Goal: Task Accomplishment & Management: Manage account settings

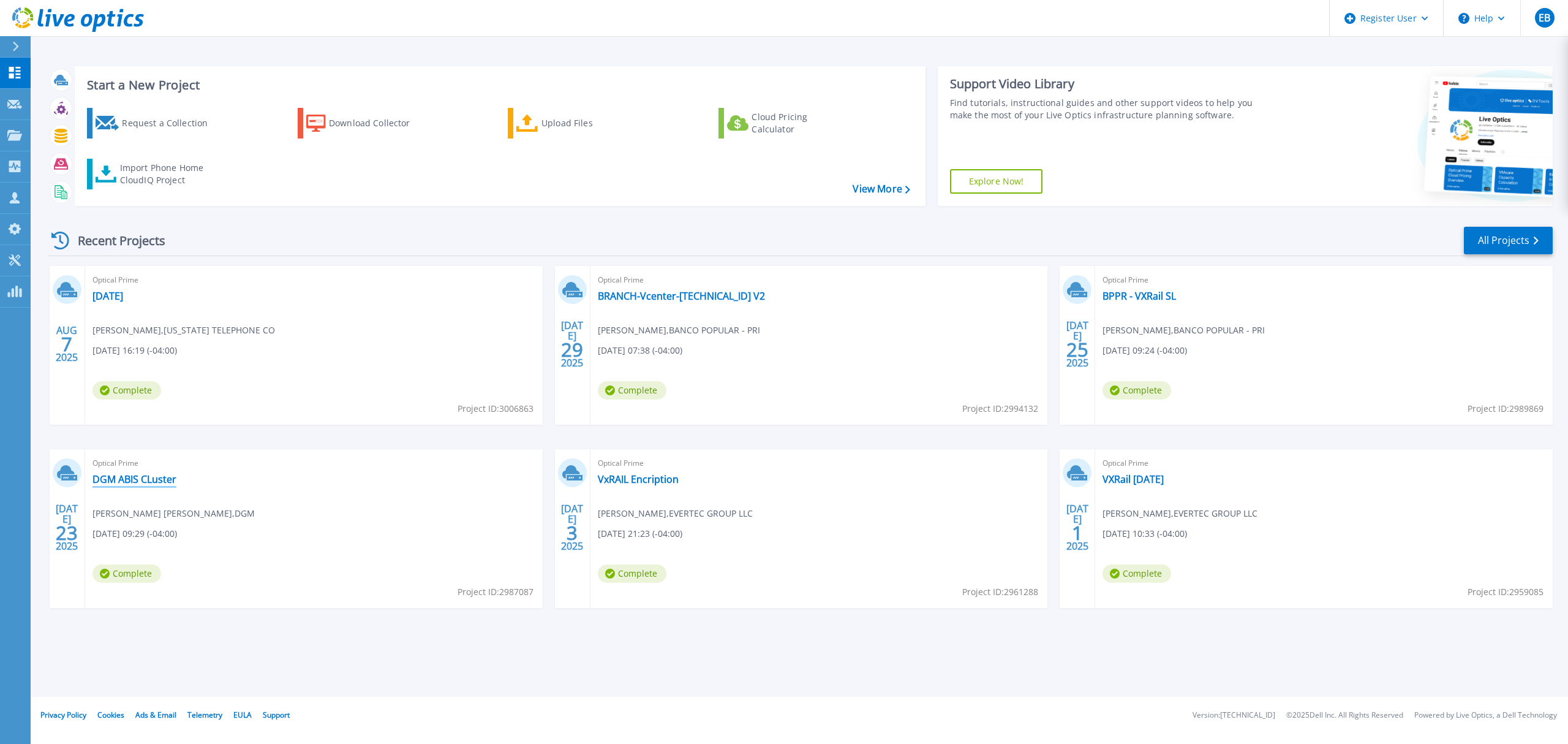
click at [165, 482] on link "DGM ABIS CLuster" at bounding box center [134, 478] width 84 height 12
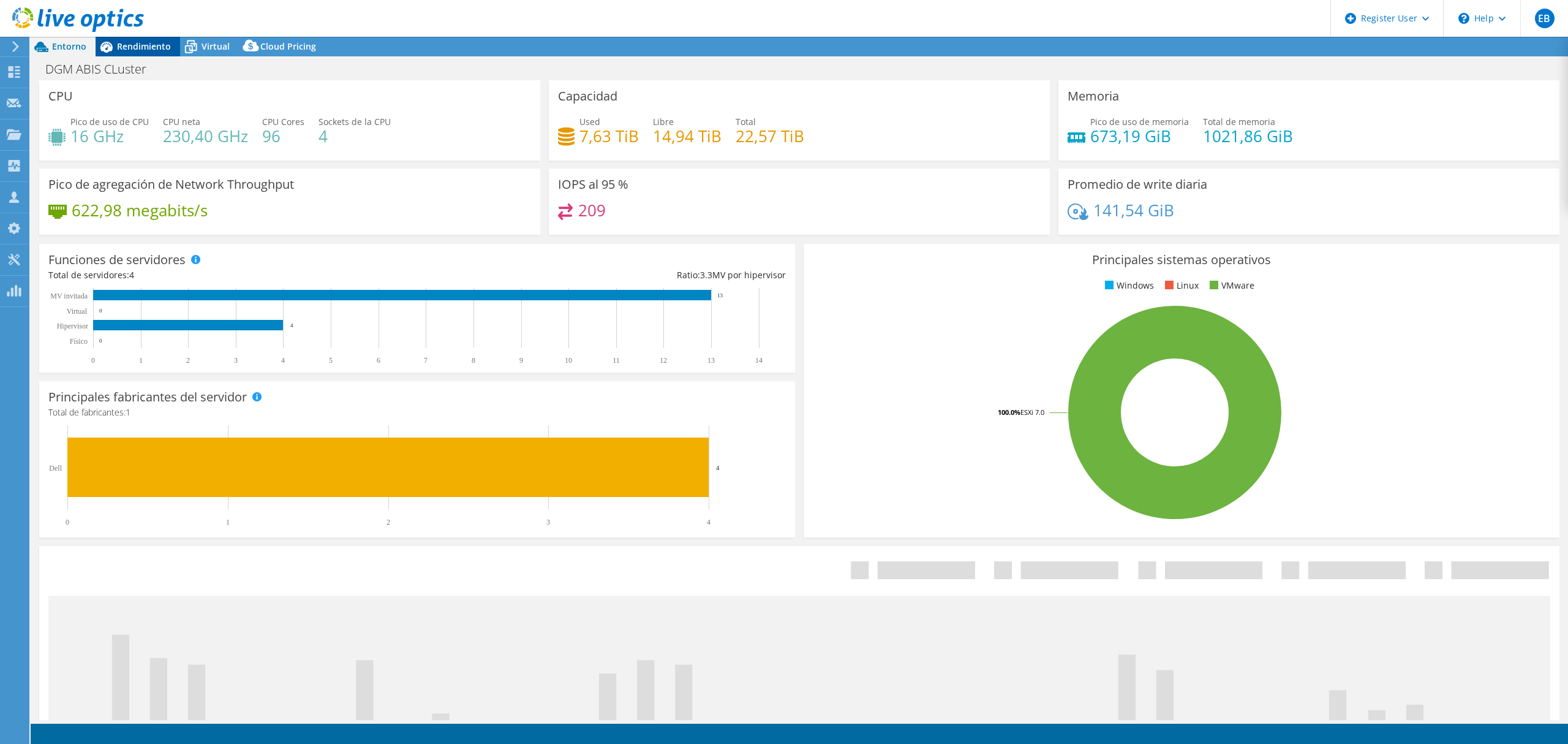
click at [148, 40] on span "Rendimiento" at bounding box center [143, 46] width 54 height 11
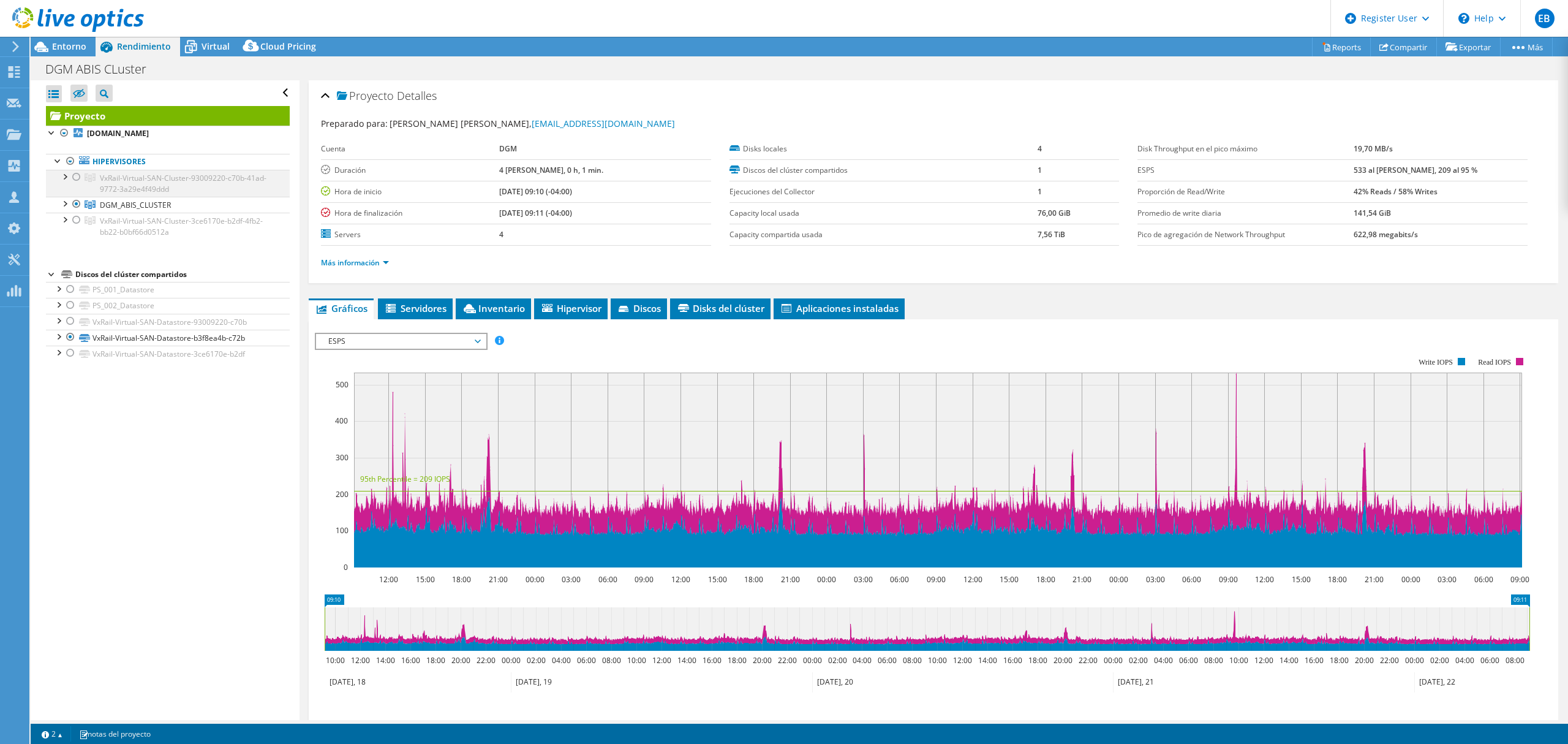
click at [64, 178] on div at bounding box center [64, 176] width 12 height 12
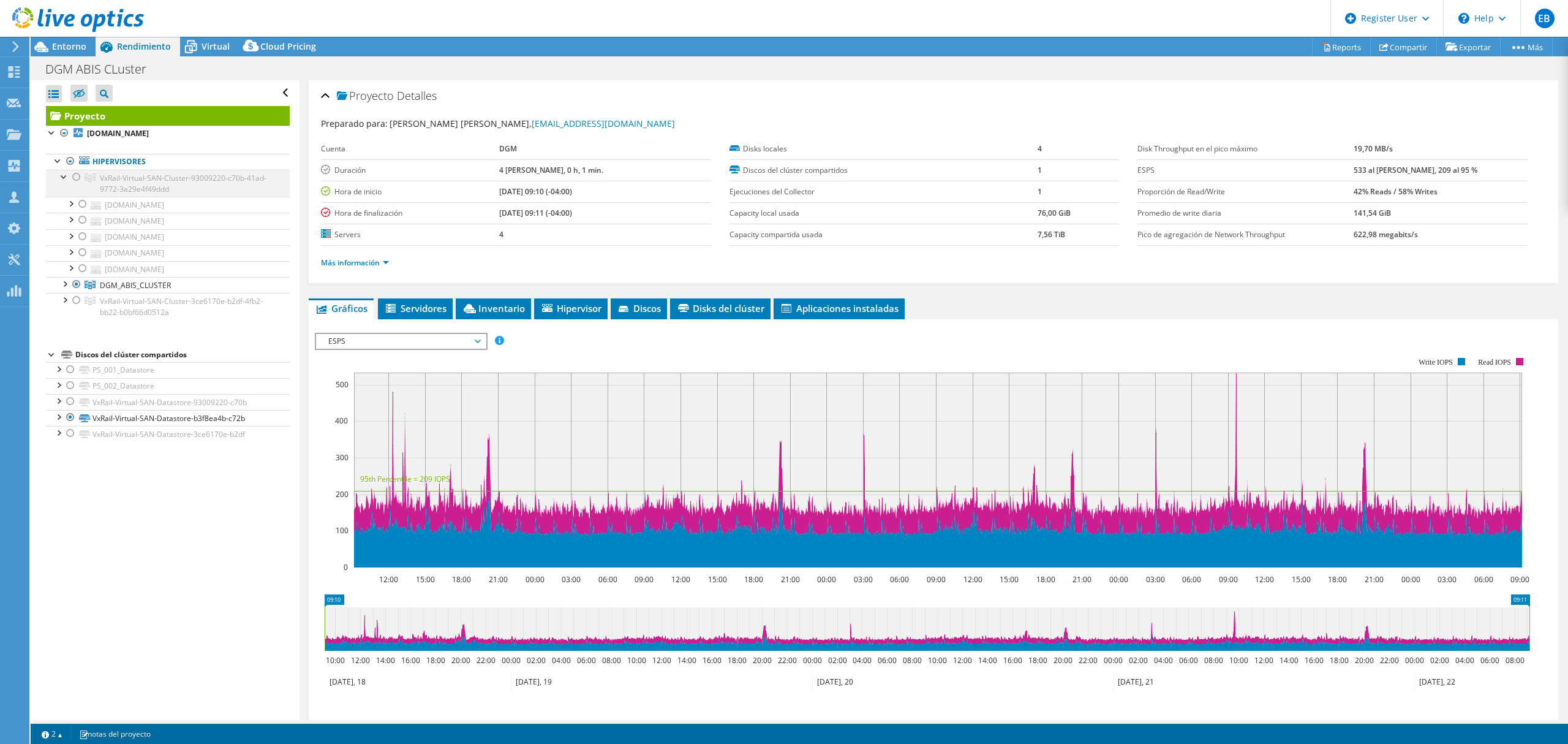
click at [64, 178] on div at bounding box center [64, 176] width 12 height 12
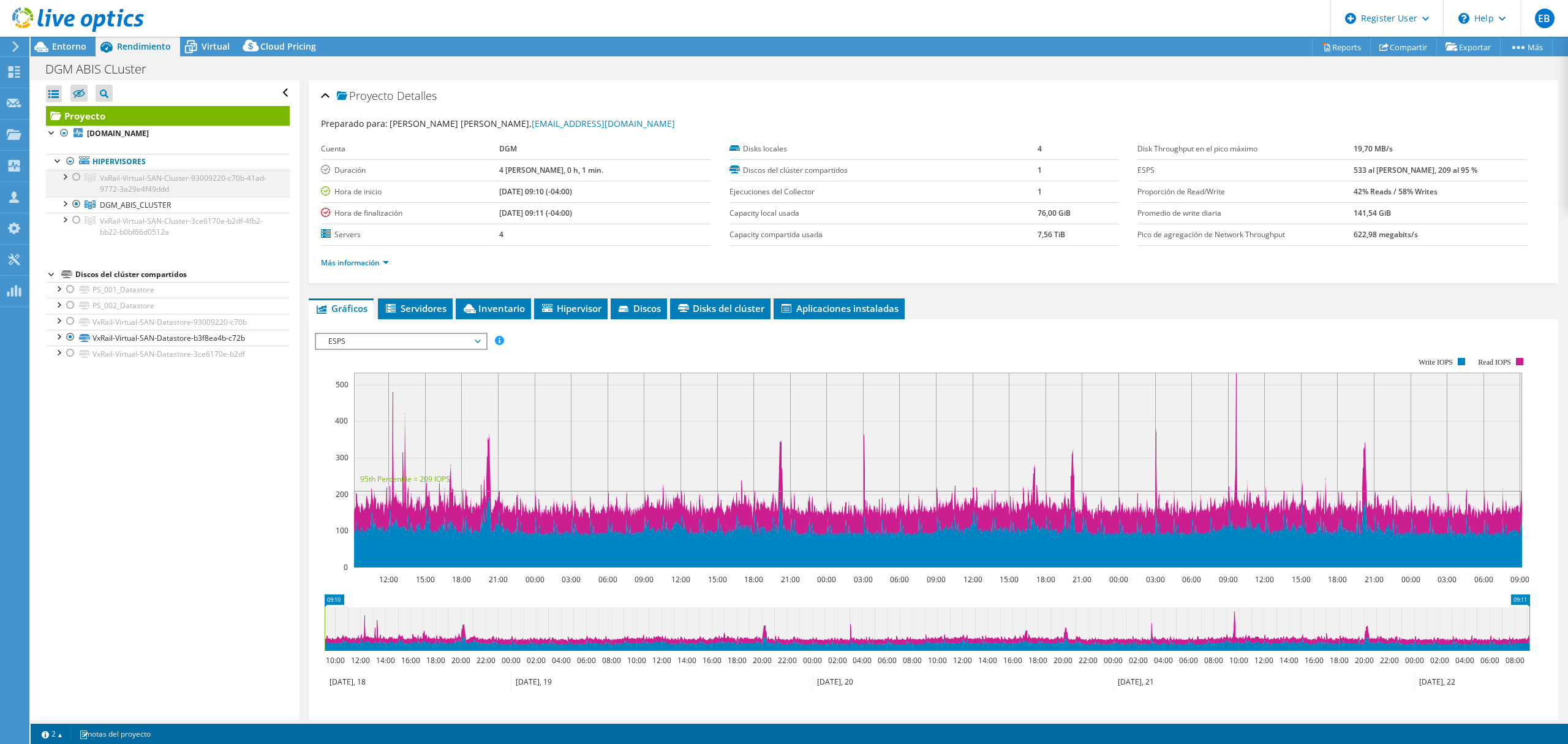
click at [72, 176] on div at bounding box center [76, 177] width 12 height 14
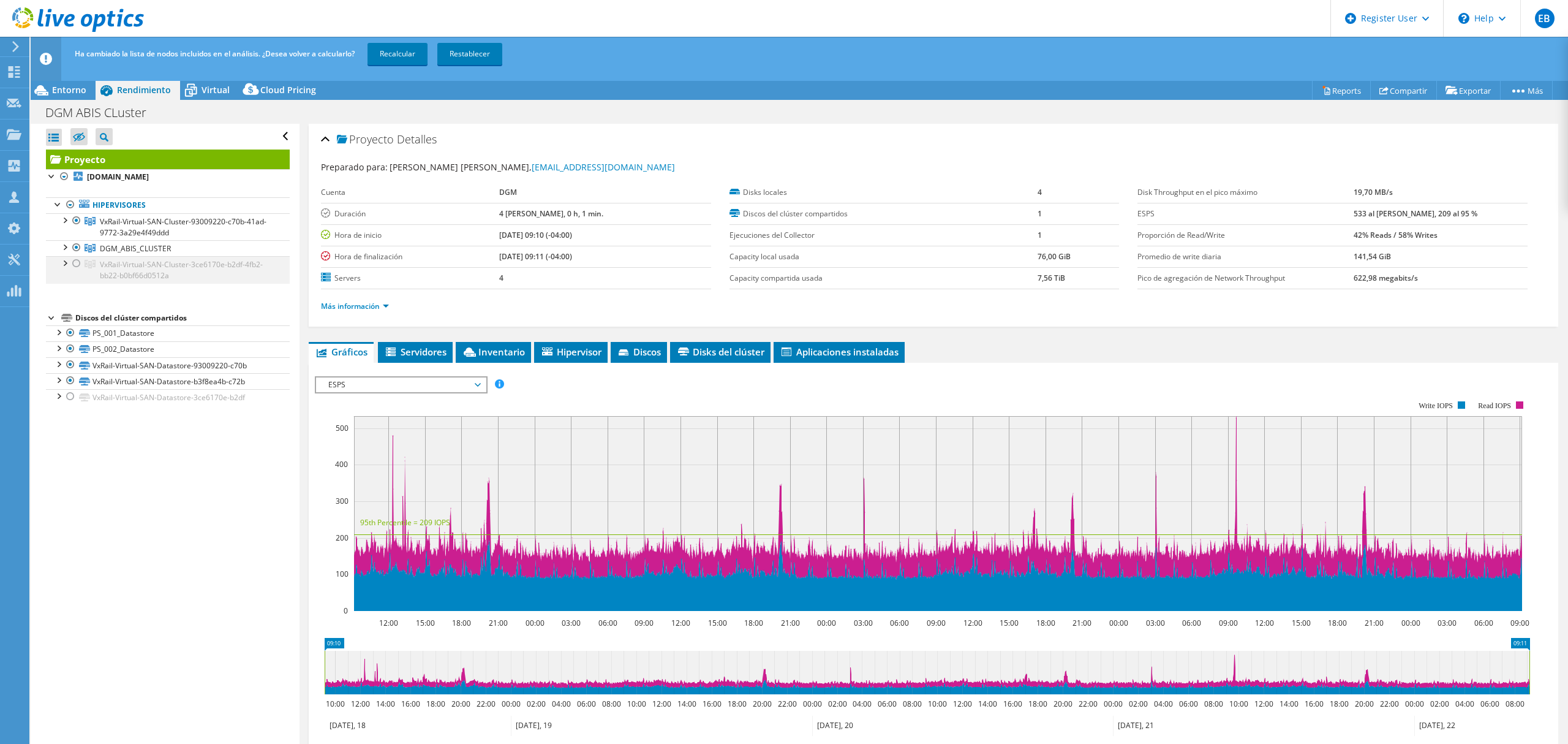
click at [73, 262] on div at bounding box center [76, 263] width 12 height 14
click at [76, 246] on div at bounding box center [76, 247] width 12 height 14
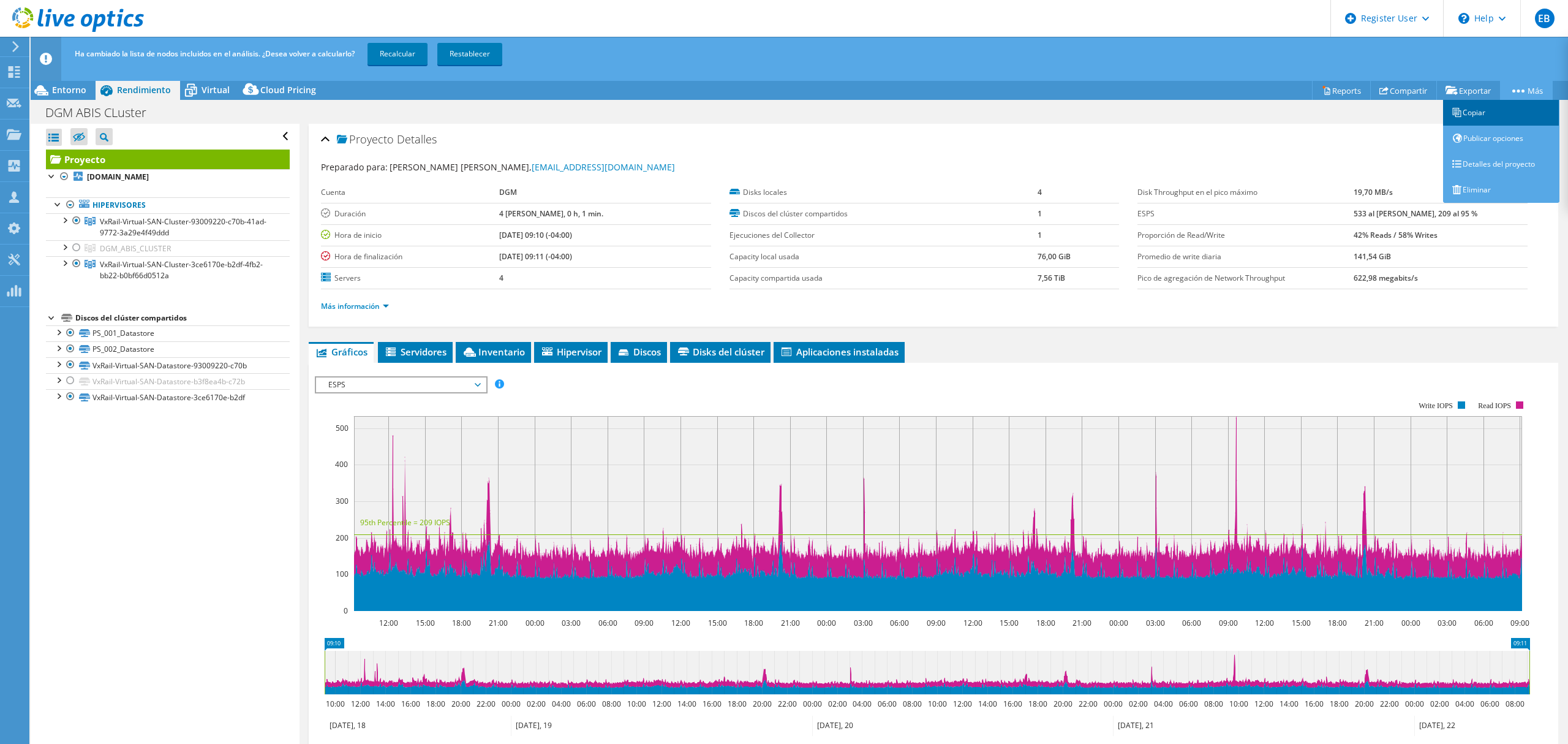
click at [1500, 111] on link "Copiar" at bounding box center [1501, 113] width 117 height 26
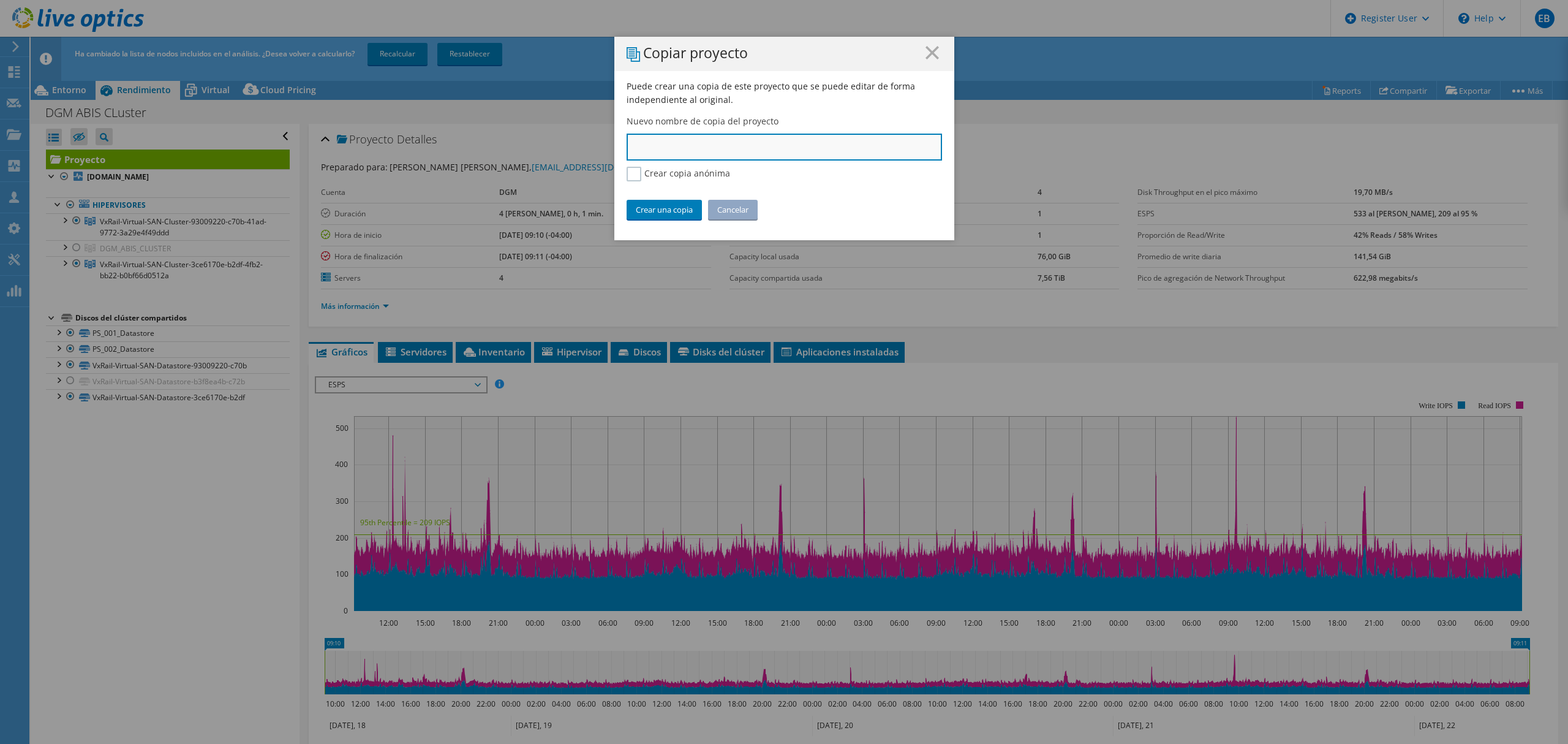
click at [704, 152] on input "text" at bounding box center [784, 147] width 316 height 27
type input "DGM Cluster NO ABIS"
click at [657, 205] on link "Crear una copia" at bounding box center [664, 209] width 76 height 19
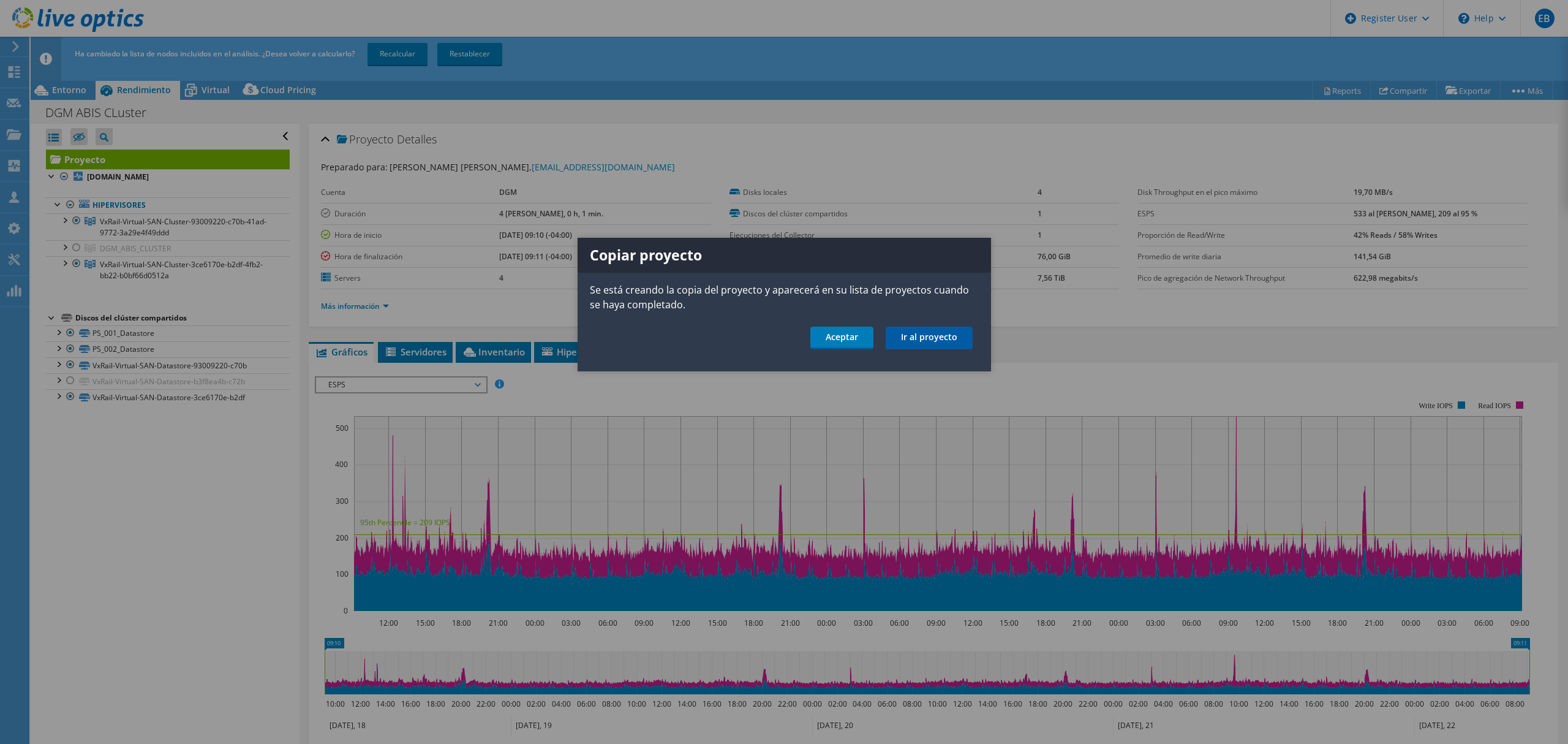
click at [902, 337] on link "Ir al proyecto" at bounding box center [929, 338] width 87 height 23
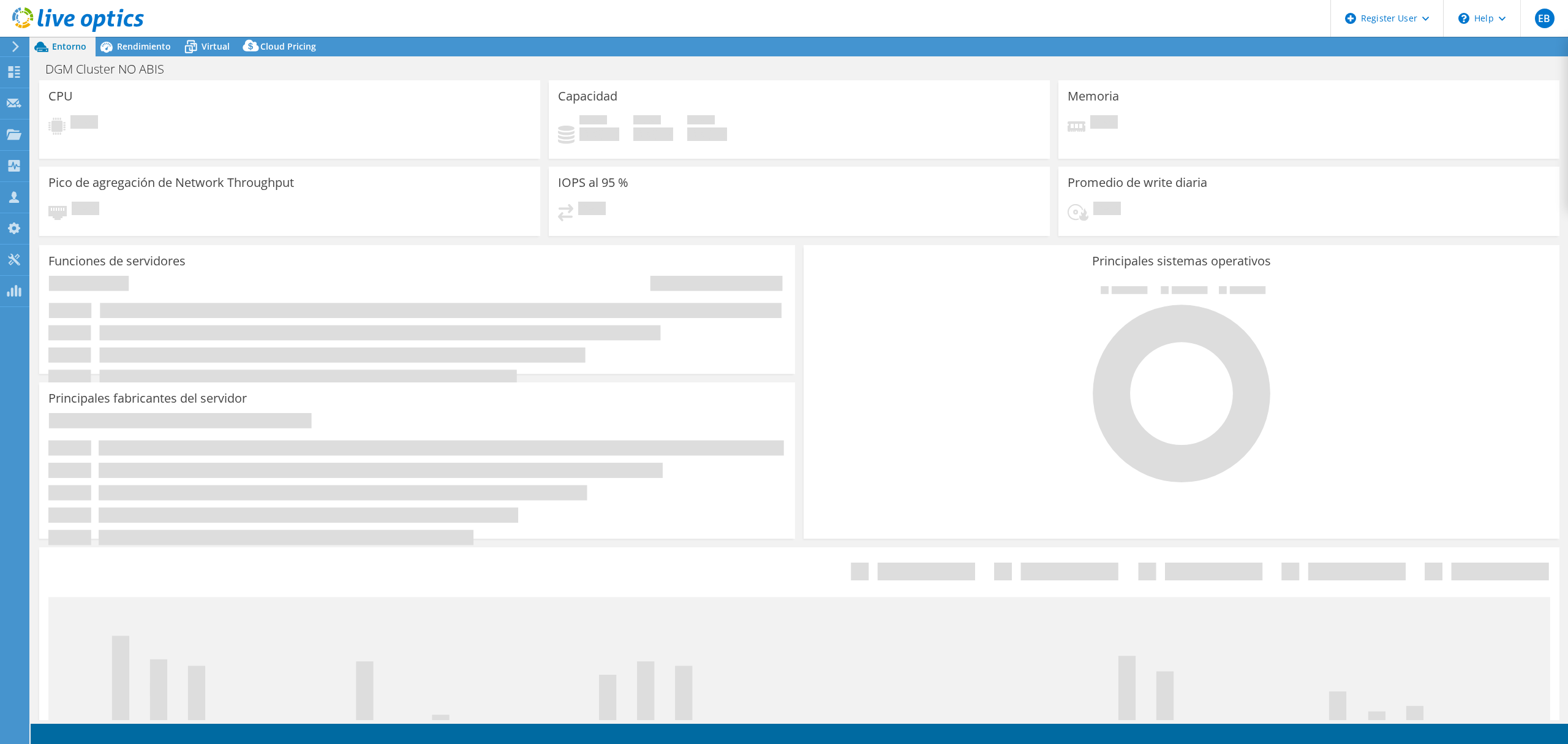
select select "USD"
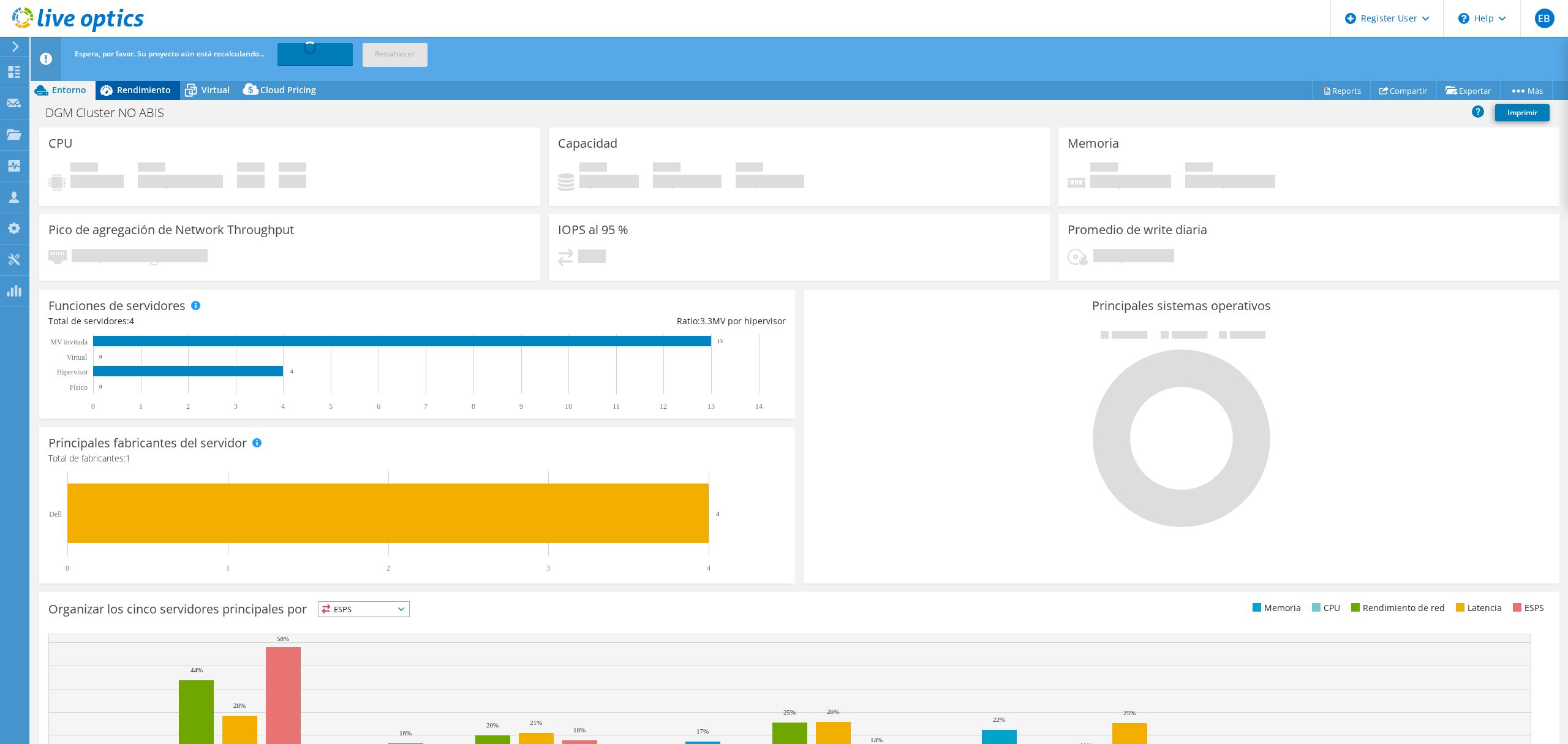
click at [146, 87] on span "Rendimiento" at bounding box center [143, 89] width 54 height 11
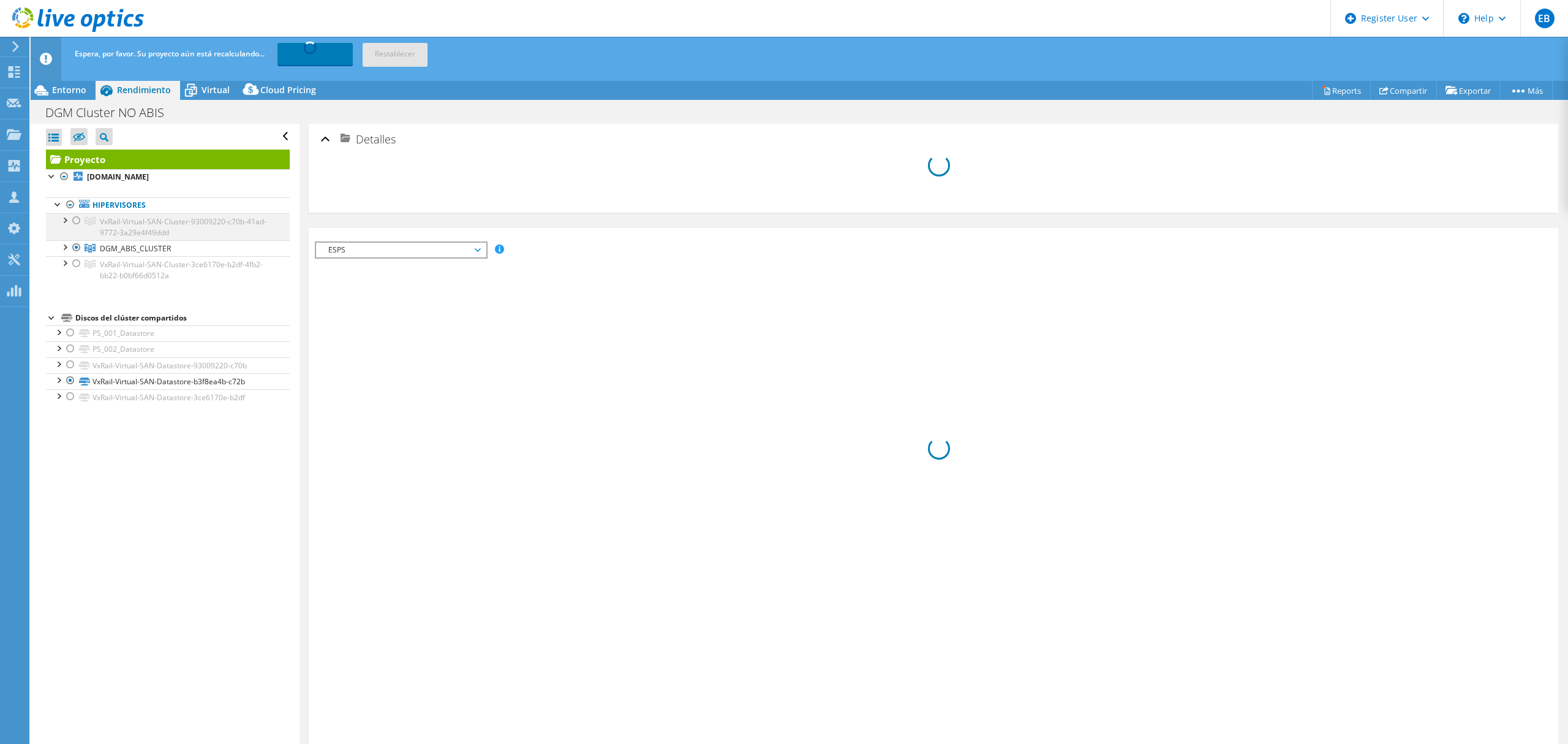
click at [76, 217] on div at bounding box center [76, 221] width 12 height 14
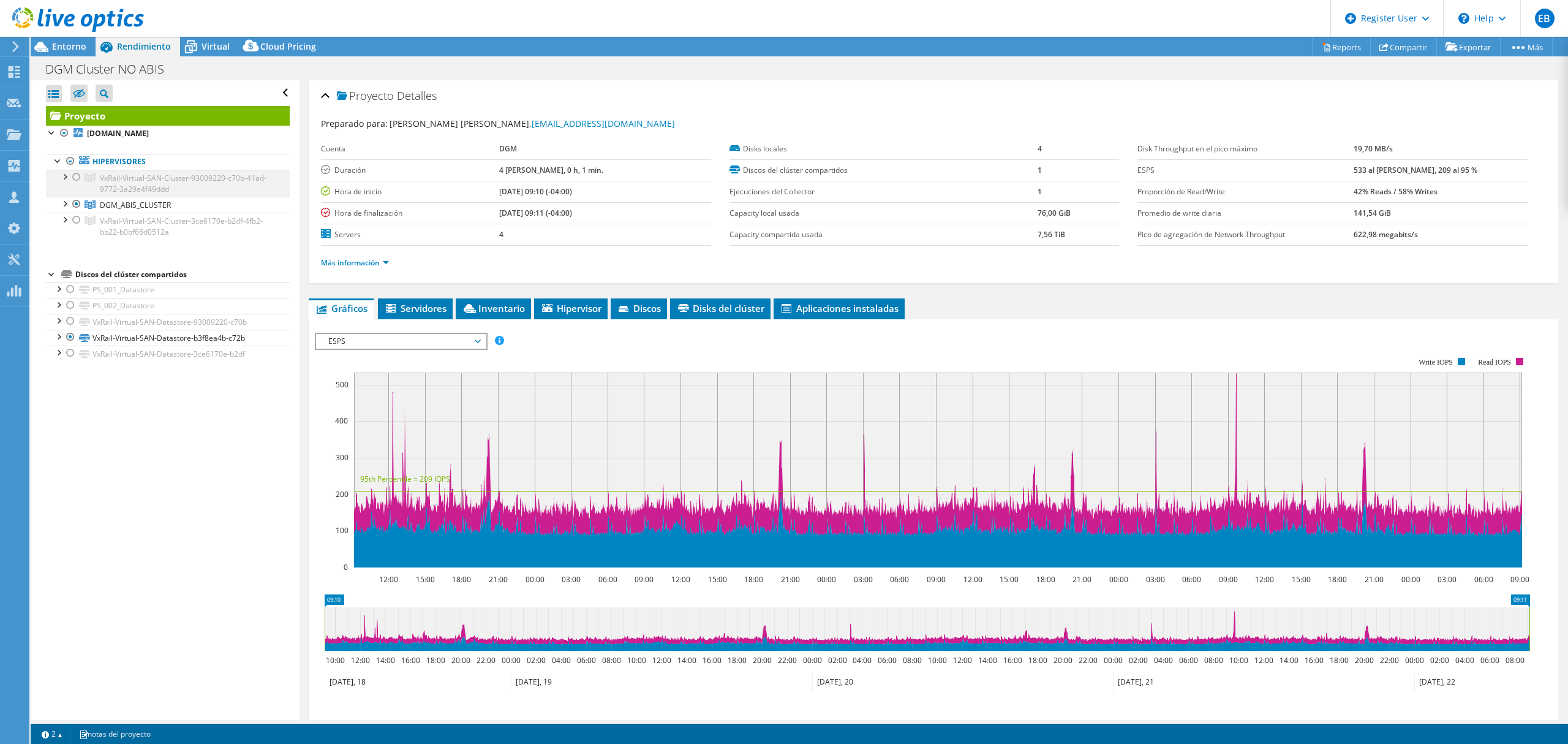
click at [80, 176] on div at bounding box center [76, 177] width 12 height 14
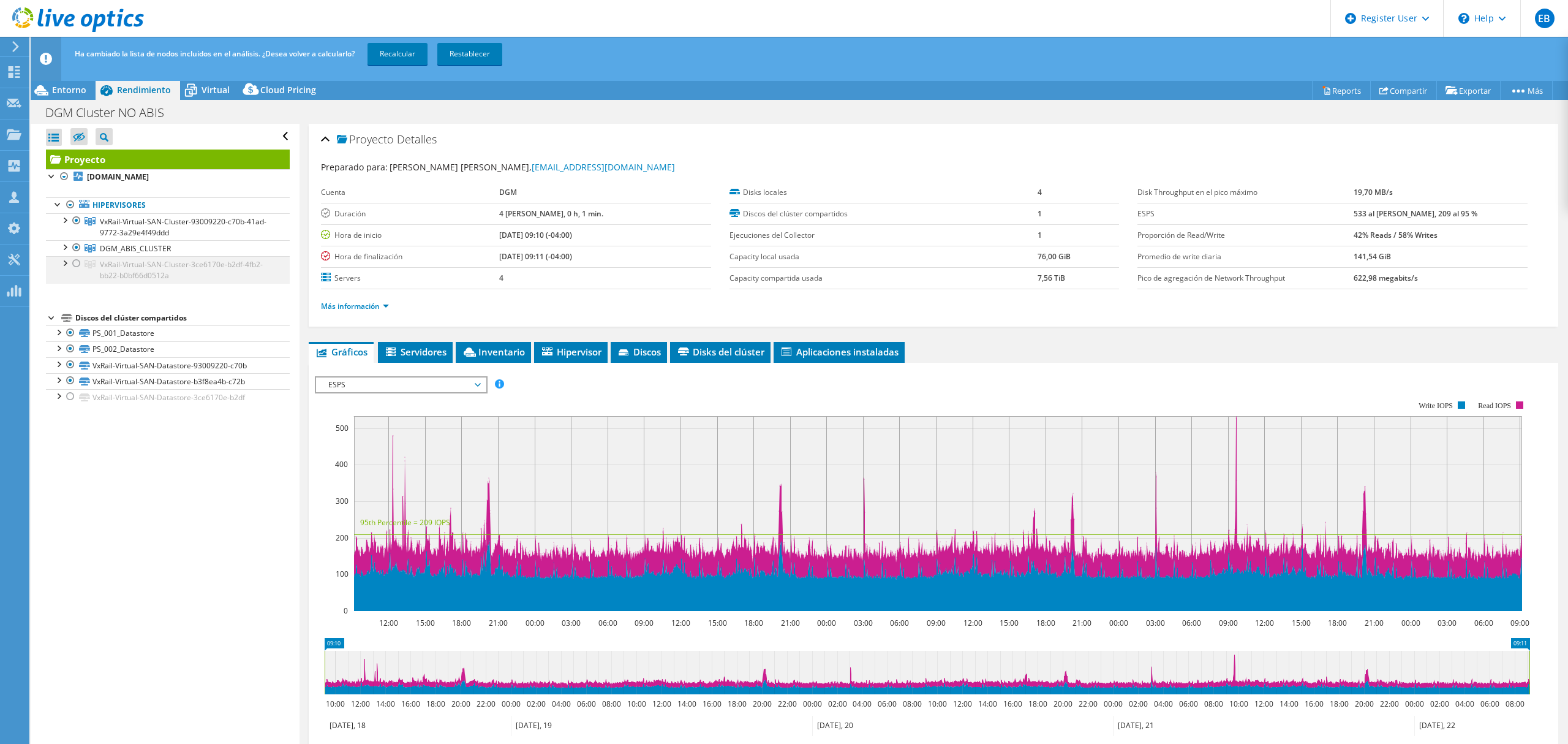
click at [76, 263] on div at bounding box center [76, 263] width 12 height 14
click at [72, 249] on div at bounding box center [76, 247] width 12 height 14
click at [390, 48] on link "Recalcular" at bounding box center [398, 53] width 60 height 22
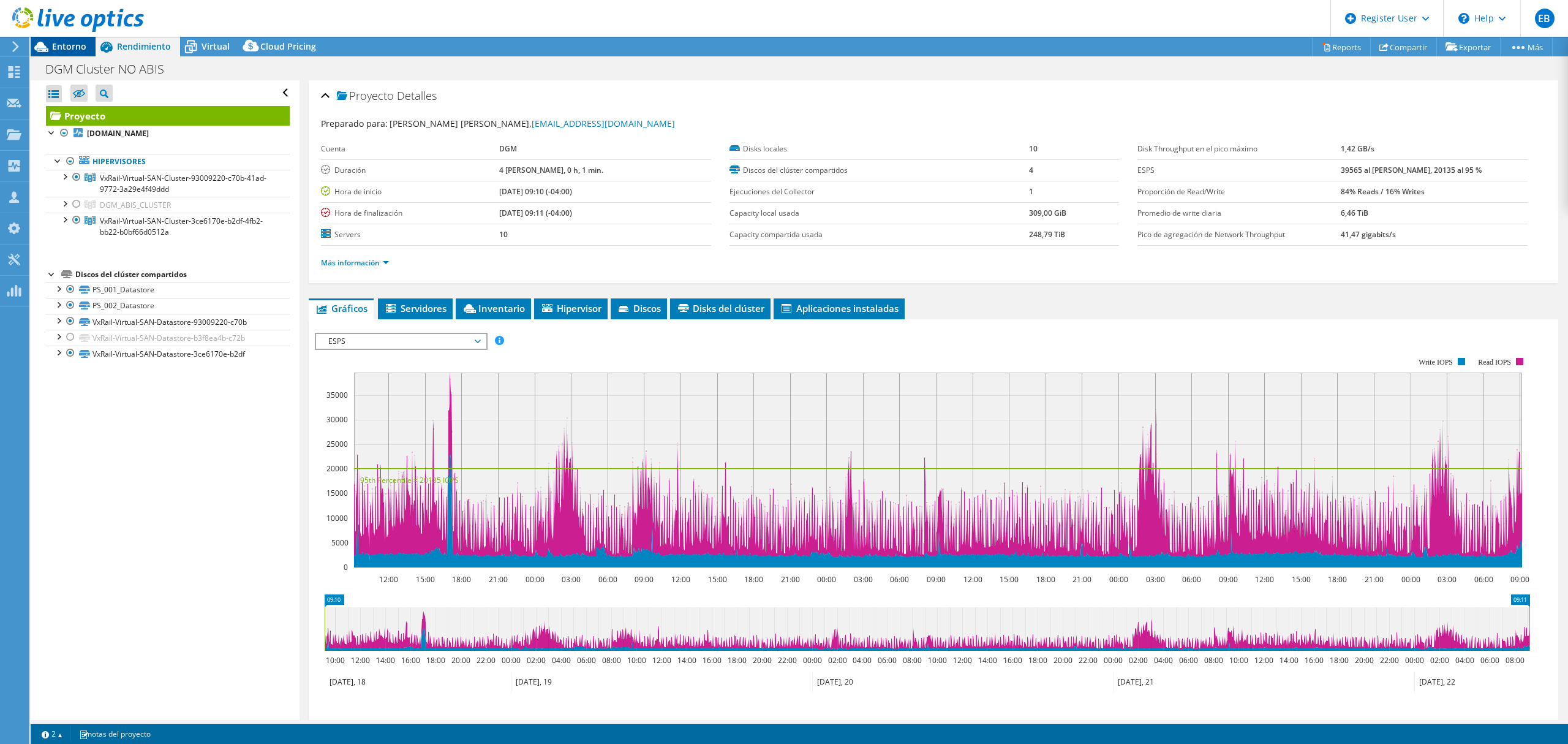
click at [61, 48] on span "Entorno" at bounding box center [69, 46] width 35 height 11
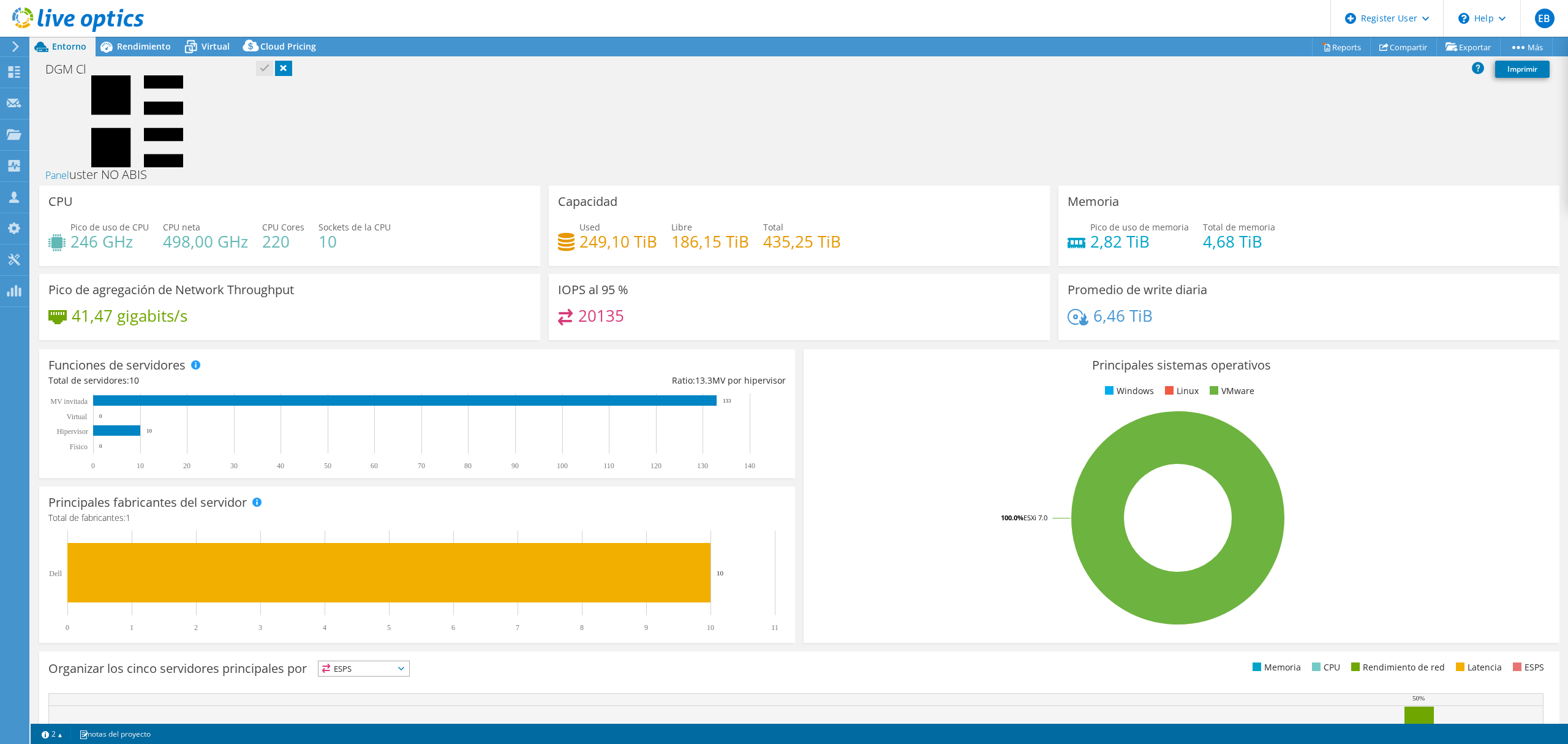
click at [316, 138] on div "DGM Cl Panel uster NO ABIS Imprimir" at bounding box center [799, 122] width 1537 height 128
click at [249, 119] on div "DGM Cl Panel uster NO ABIS Imprimir" at bounding box center [799, 122] width 1537 height 128
click at [268, 69] on div "DGM Cl Panel uster NO ABIS Imprimir" at bounding box center [799, 122] width 1537 height 128
click at [266, 68] on div "DGM Cl Panel uster NO ABIS Imprimir" at bounding box center [799, 122] width 1537 height 128
click at [285, 68] on link at bounding box center [283, 68] width 17 height 15
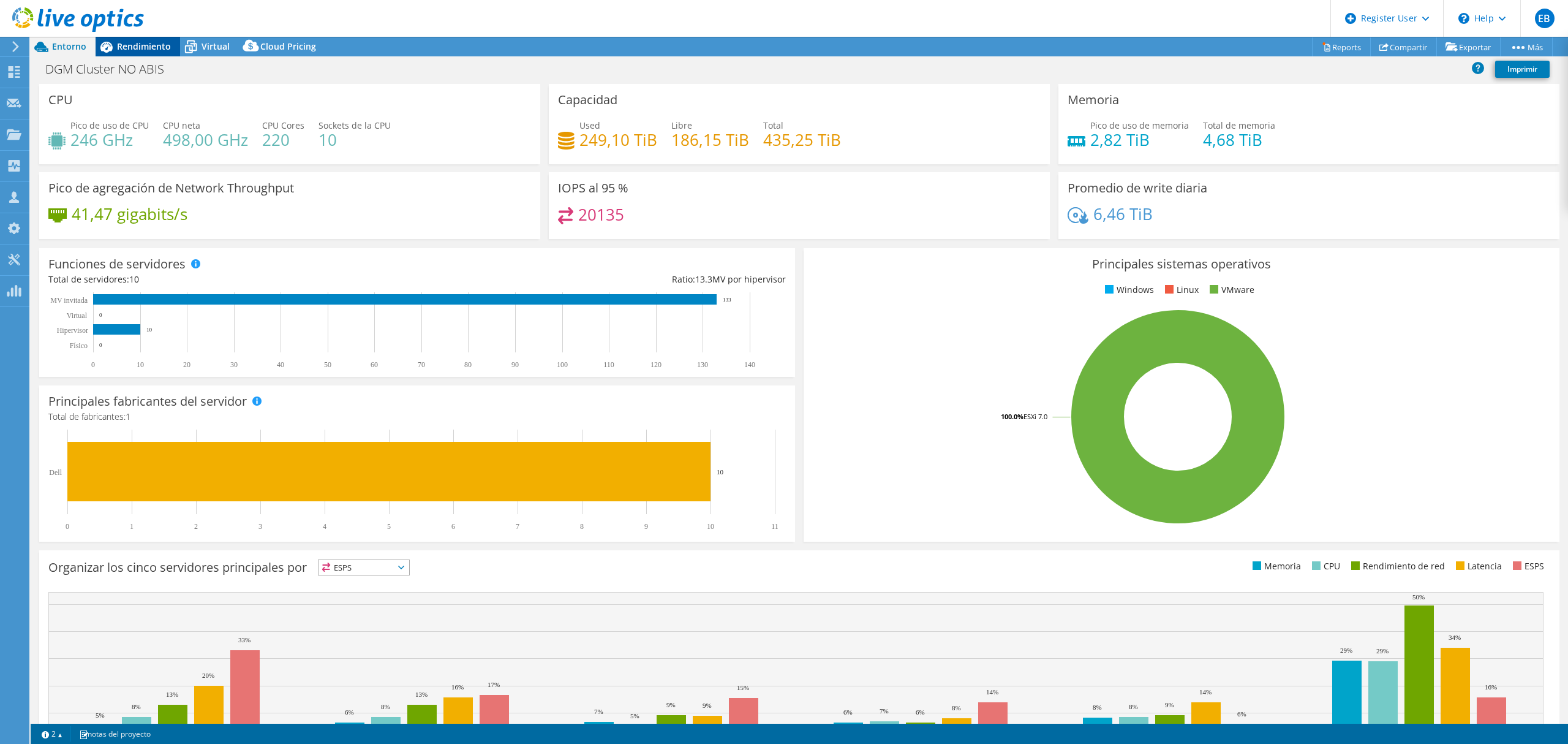
click at [145, 48] on span "Rendimiento" at bounding box center [143, 46] width 54 height 11
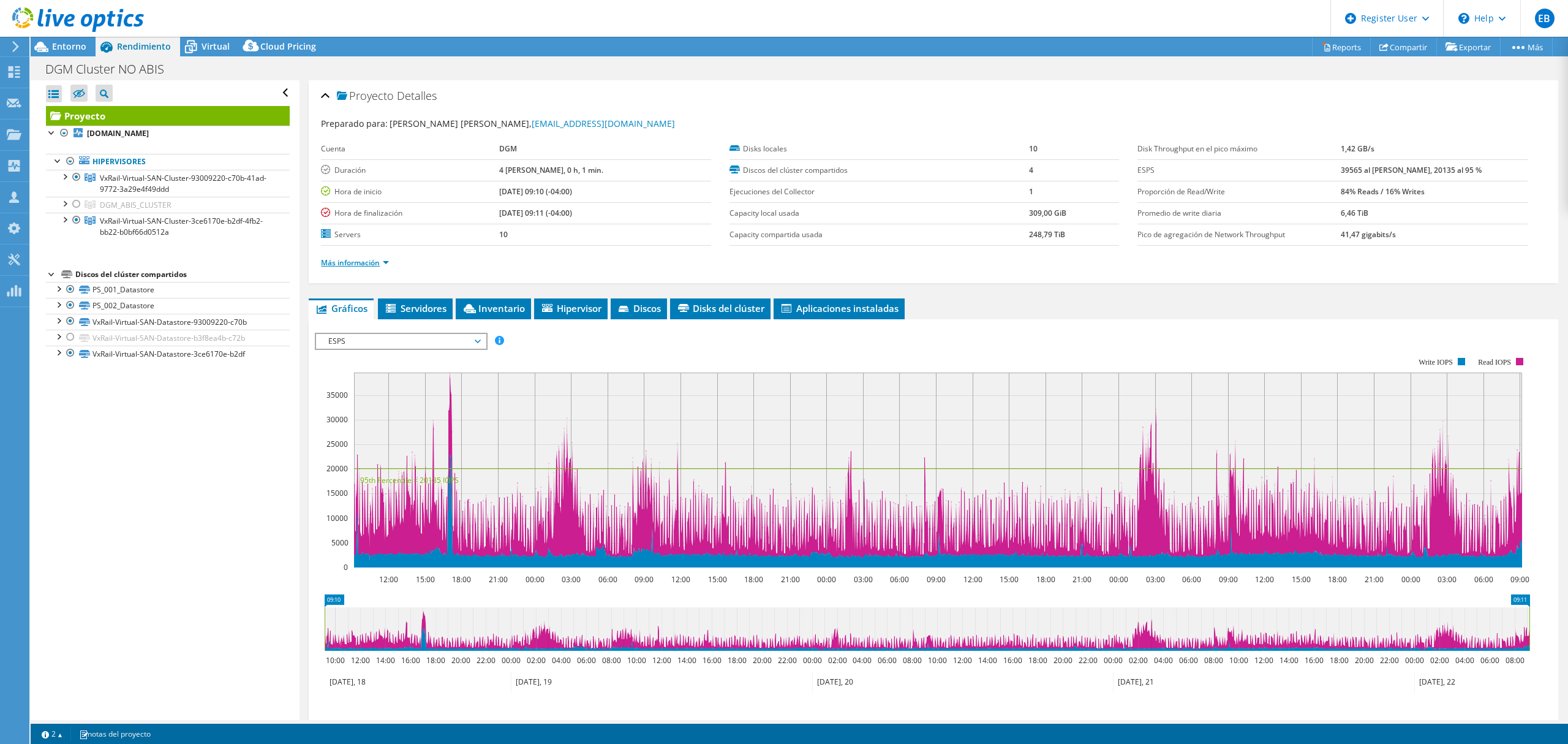
click at [376, 261] on link "Más información" at bounding box center [355, 262] width 68 height 10
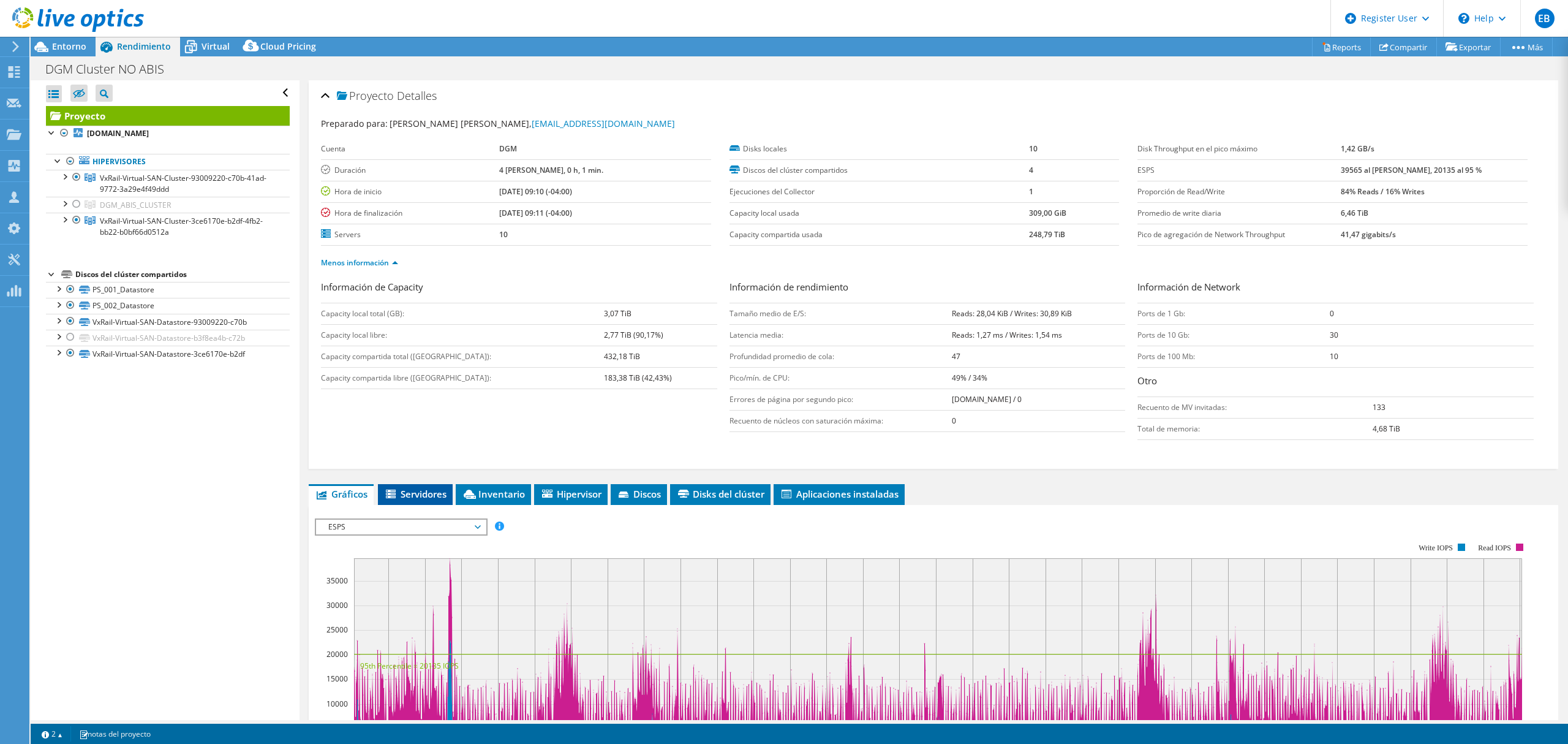
click at [412, 495] on span "Servidores" at bounding box center [415, 494] width 63 height 12
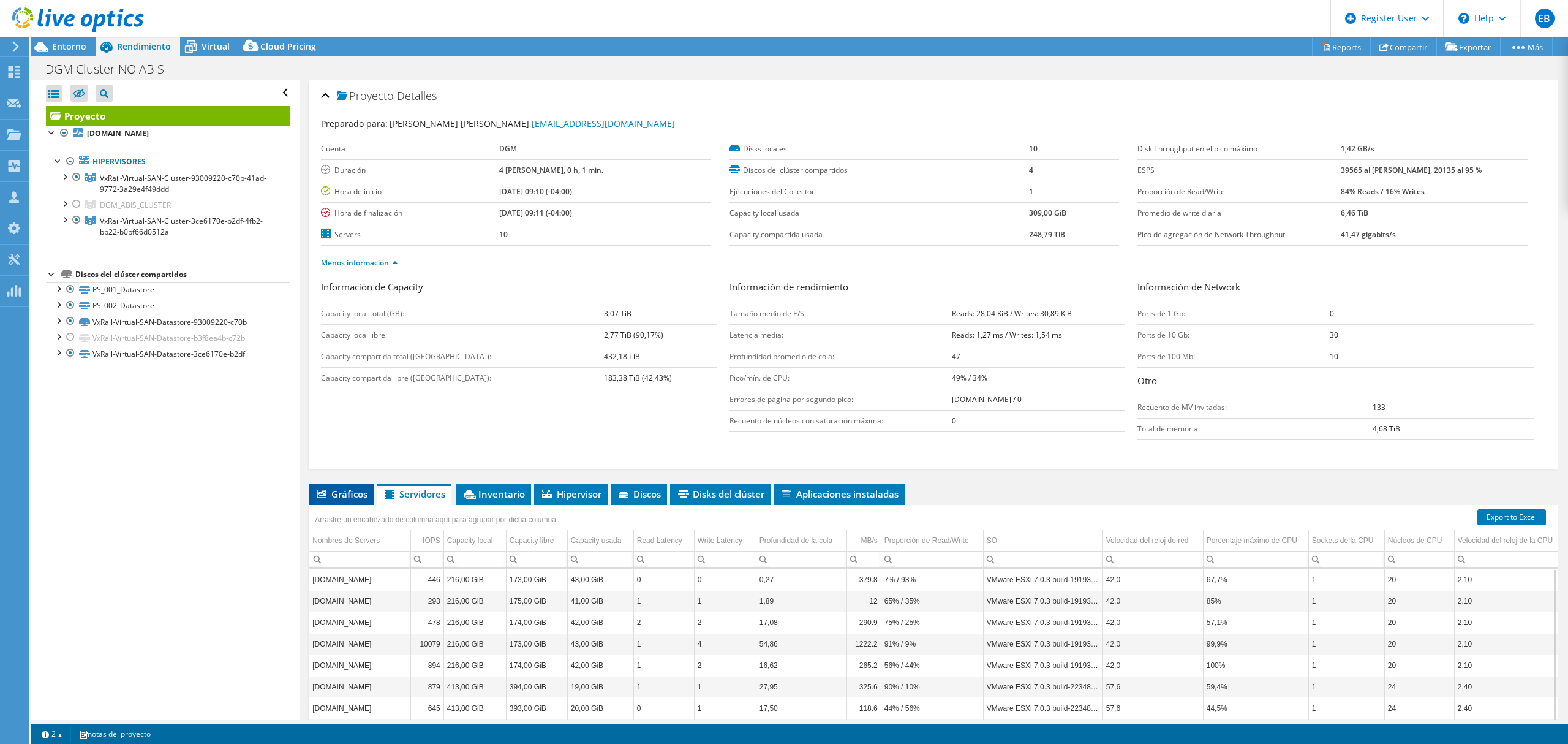
click at [357, 495] on span "Gráficos" at bounding box center [340, 494] width 52 height 12
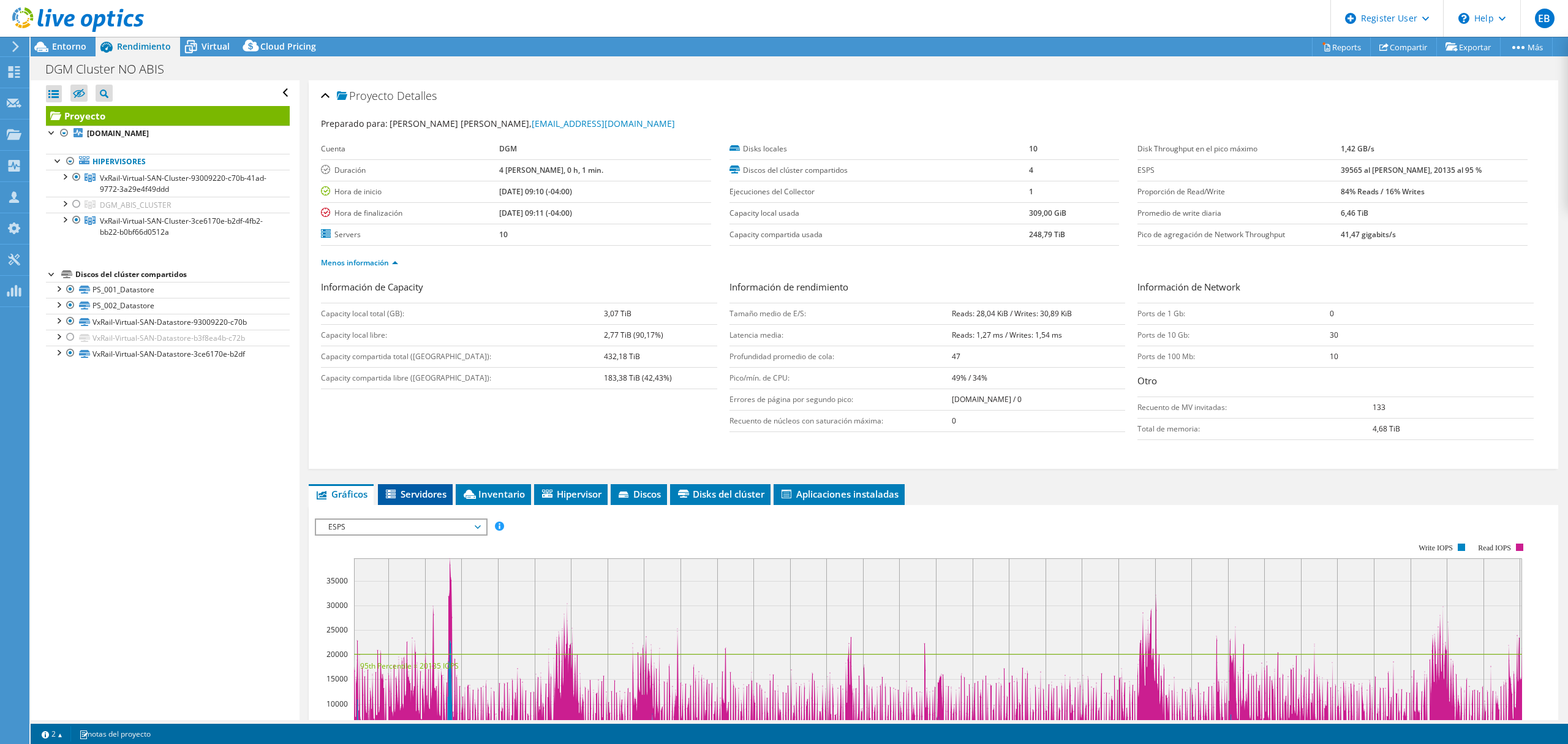
click at [434, 500] on span "Servidores" at bounding box center [415, 494] width 63 height 12
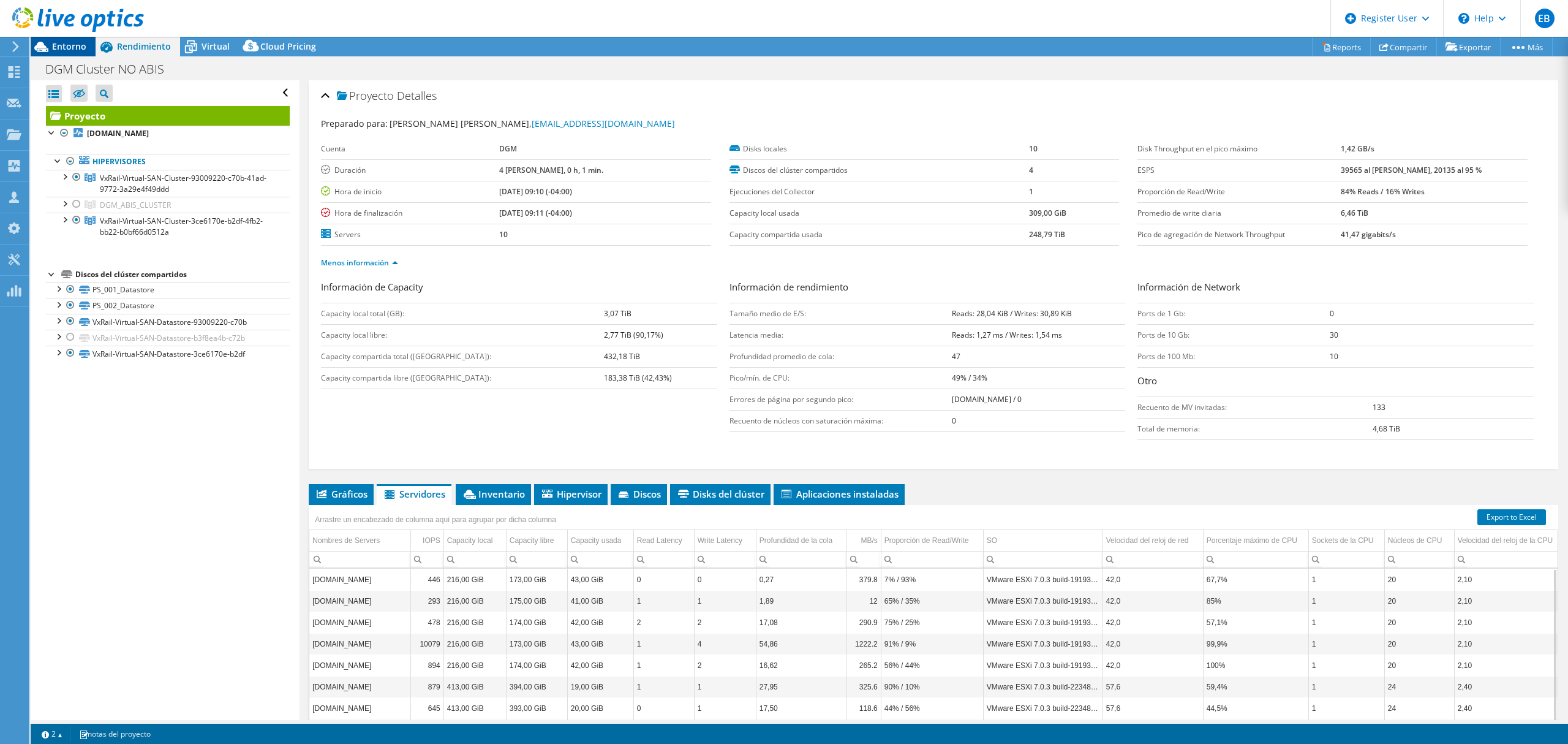
click at [72, 45] on span "Entorno" at bounding box center [69, 46] width 35 height 11
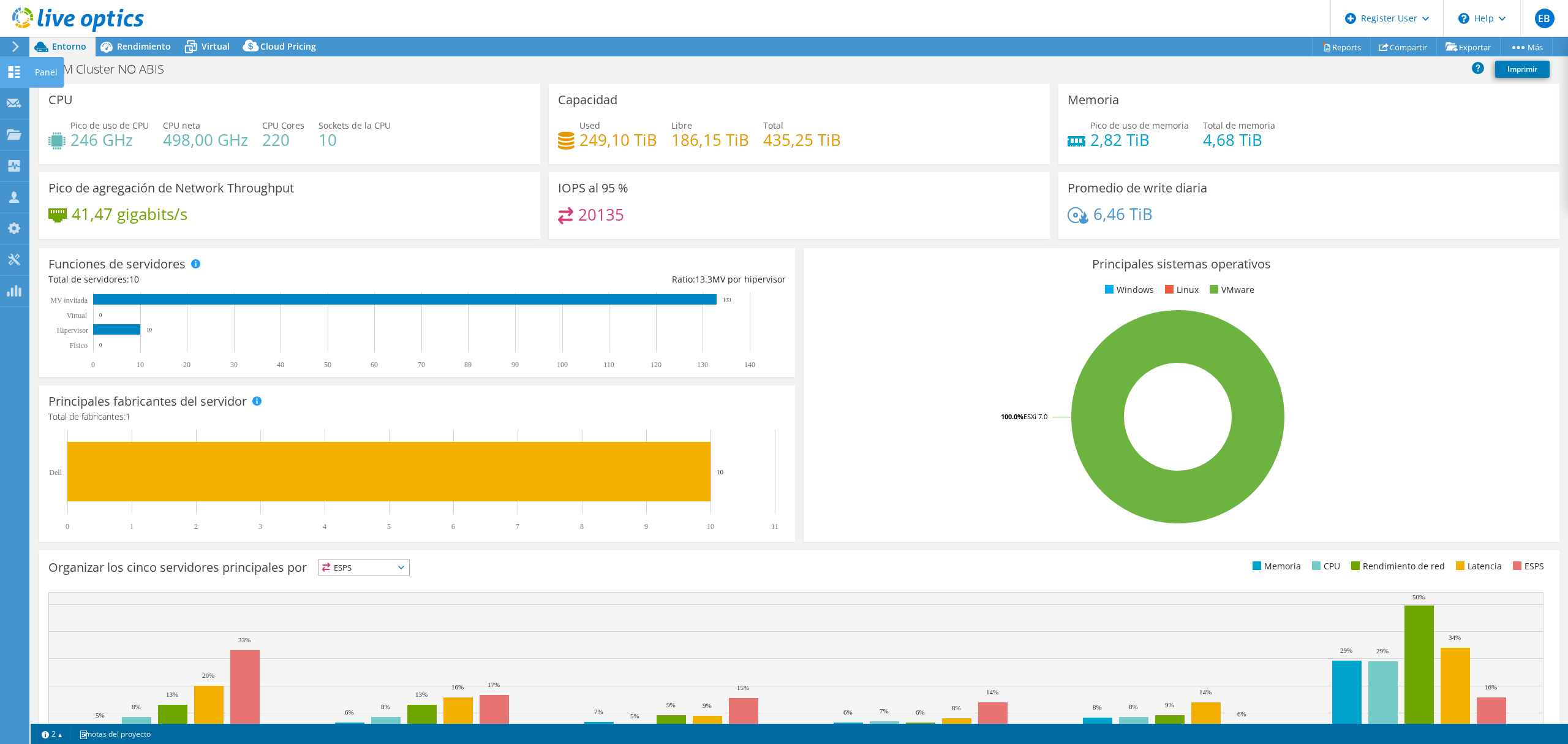
click at [19, 72] on icon at bounding box center [14, 72] width 14 height 11
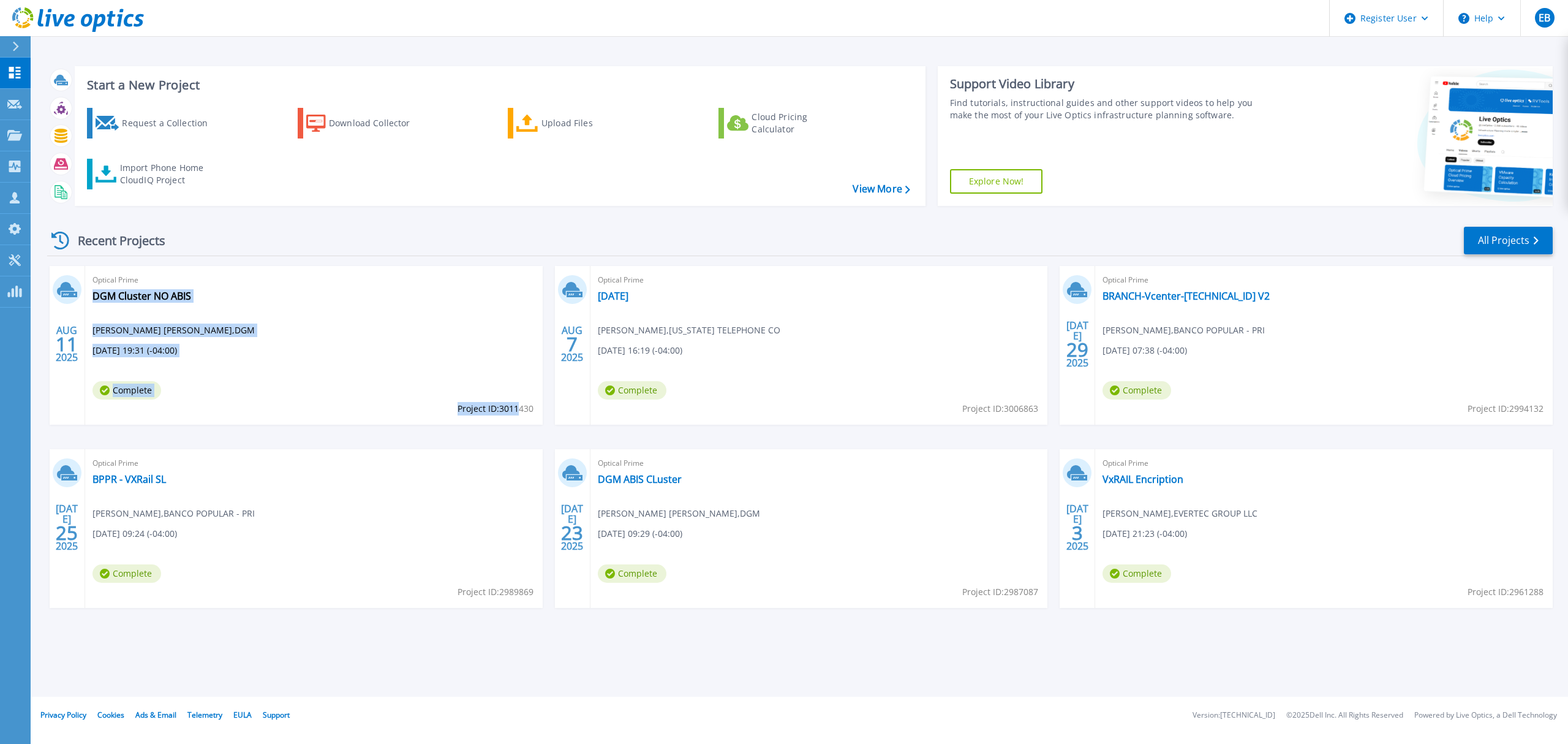
drag, startPoint x: 534, startPoint y: 409, endPoint x: 517, endPoint y: 408, distance: 17.0
click at [517, 408] on div "Optical Prime DGM Cluster NO ABIS Juan Carlos Parra Padilla , DGM 08/11/2025, 1…" at bounding box center [314, 345] width 457 height 159
click at [517, 410] on span "Project ID: 3011430" at bounding box center [495, 408] width 76 height 14
drag, startPoint x: 498, startPoint y: 407, endPoint x: 532, endPoint y: 406, distance: 34.0
click at [532, 406] on span "Project ID: 3011430" at bounding box center [495, 408] width 76 height 14
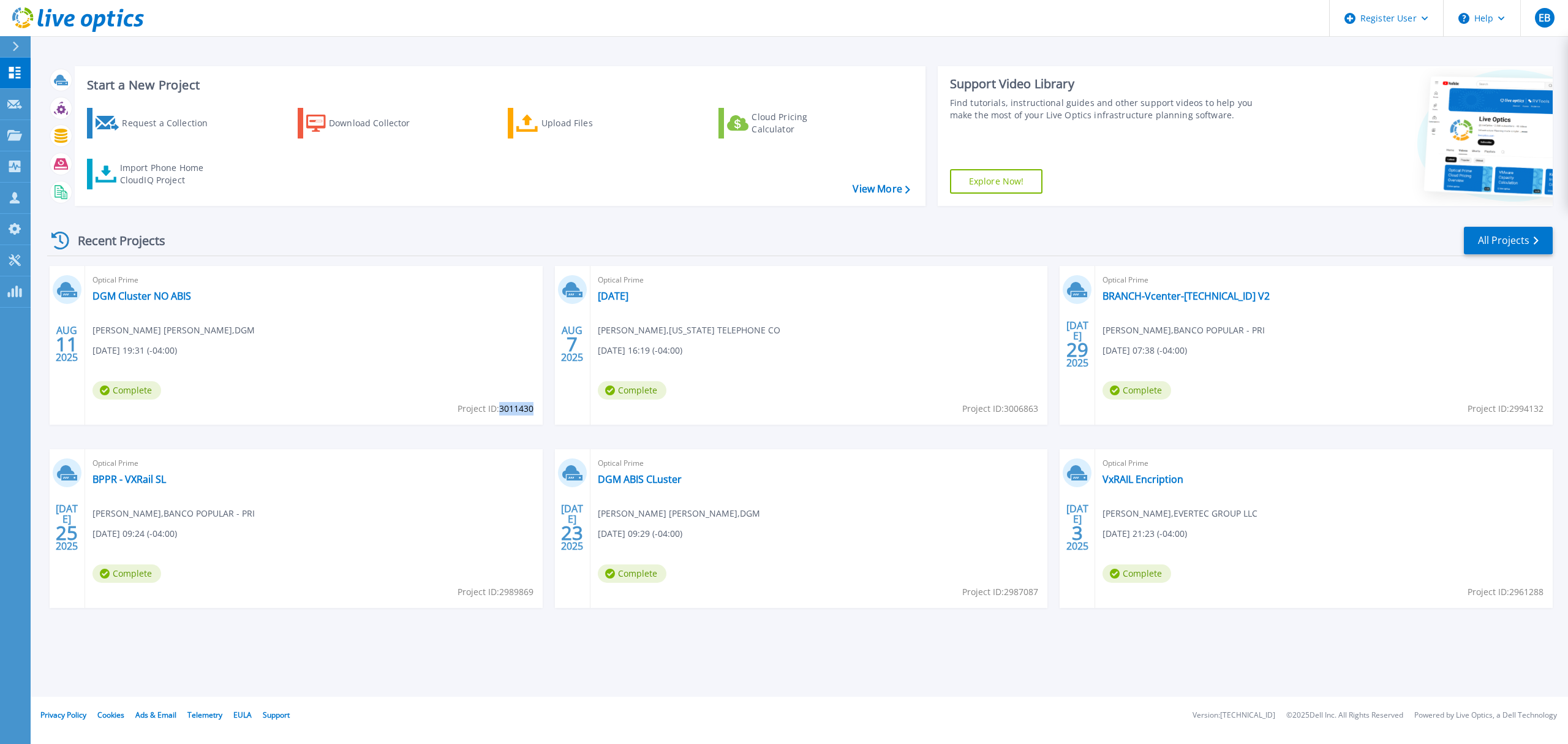
copy span "3011430"
click at [146, 291] on link "DGM Cluster NO ABIS" at bounding box center [142, 296] width 99 height 12
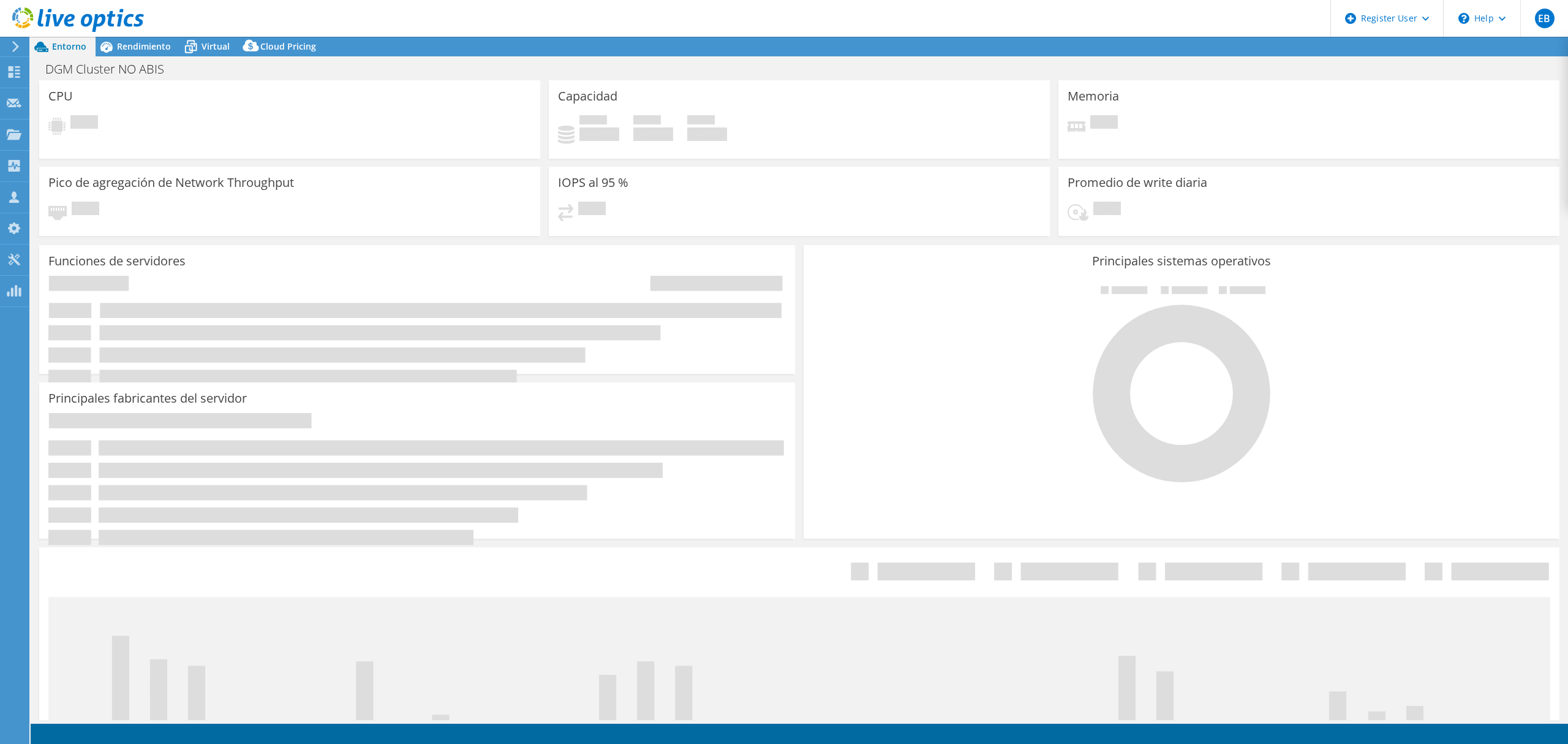
select select "USD"
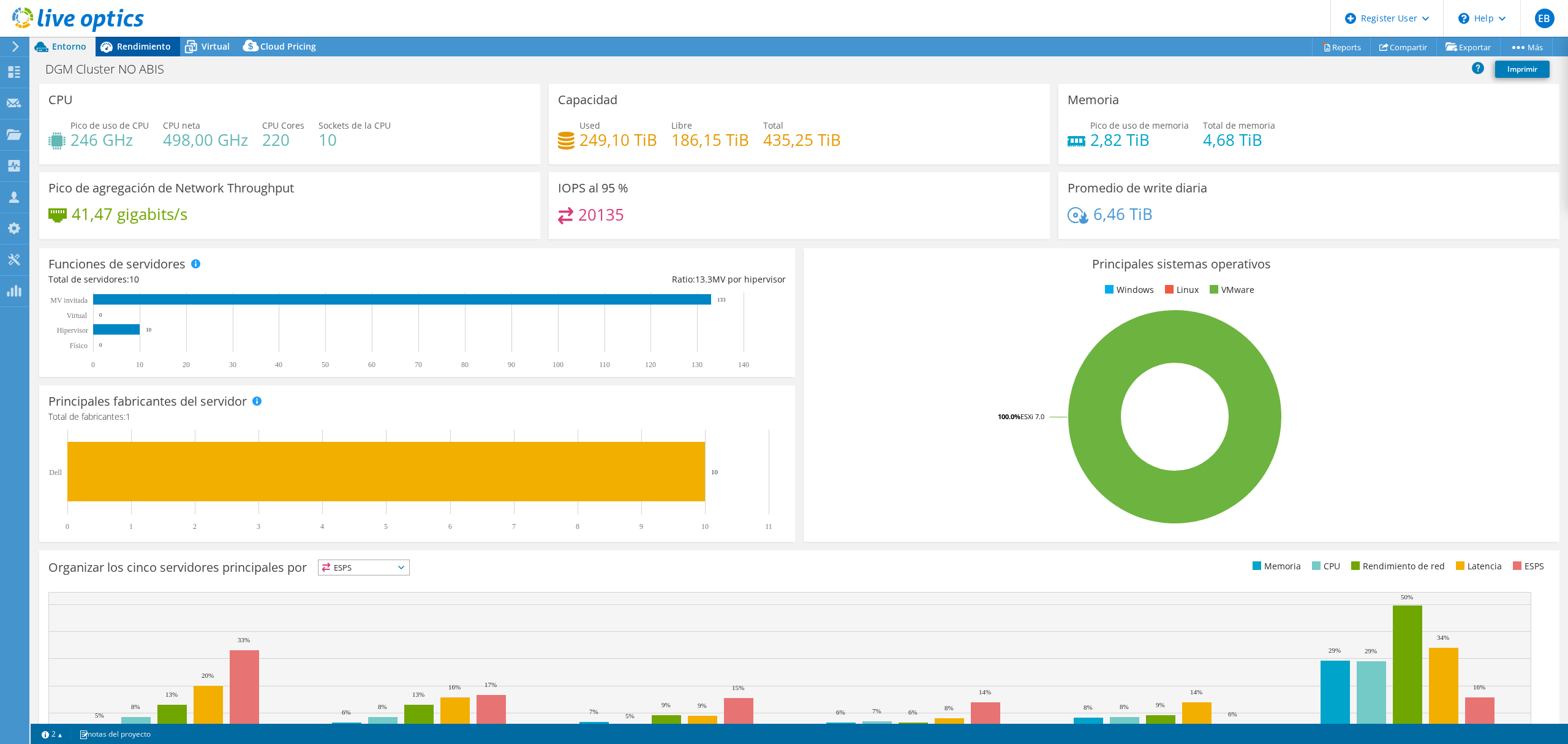
click at [147, 39] on div "Rendimiento" at bounding box center [138, 47] width 85 height 19
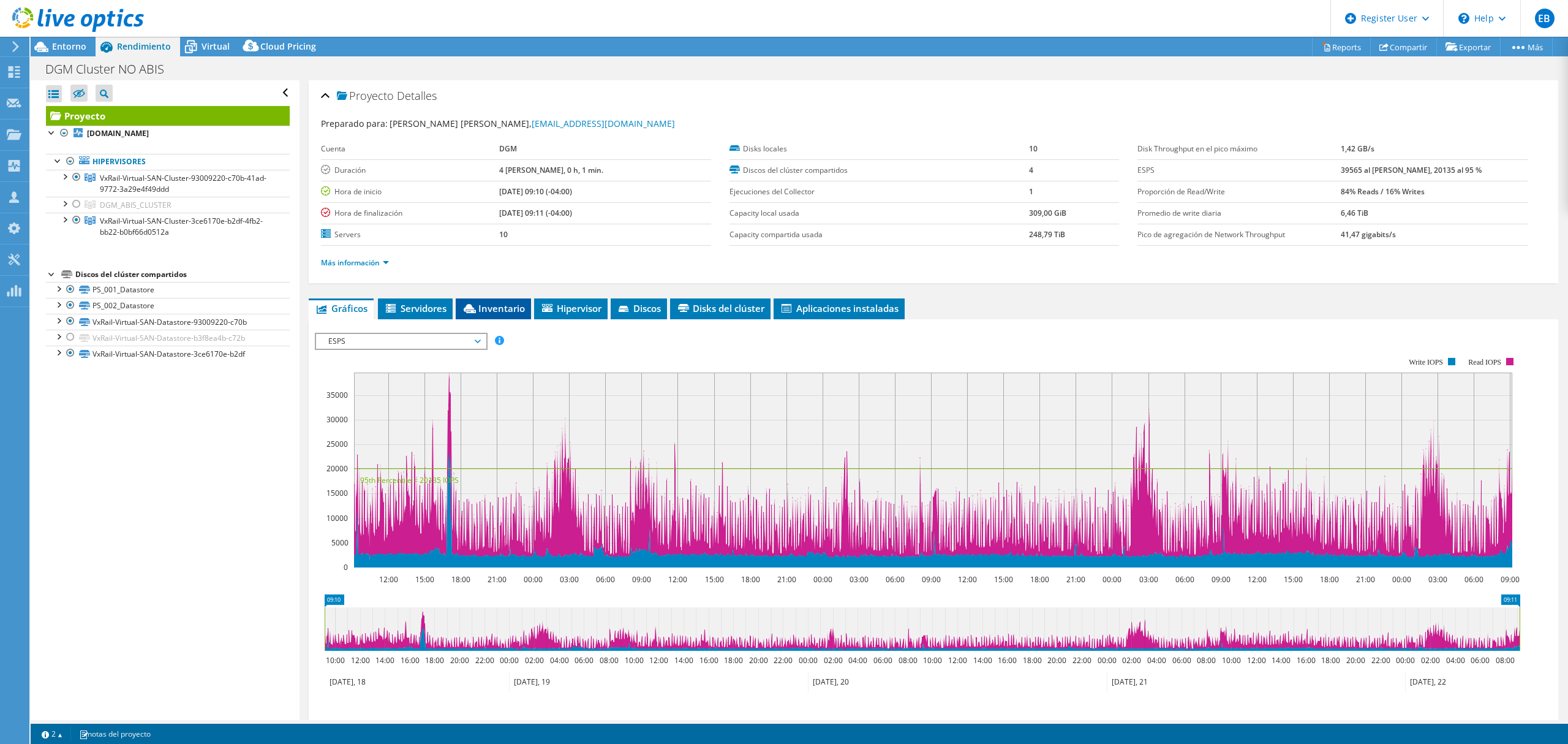
click at [510, 305] on span "Inventario" at bounding box center [493, 308] width 63 height 12
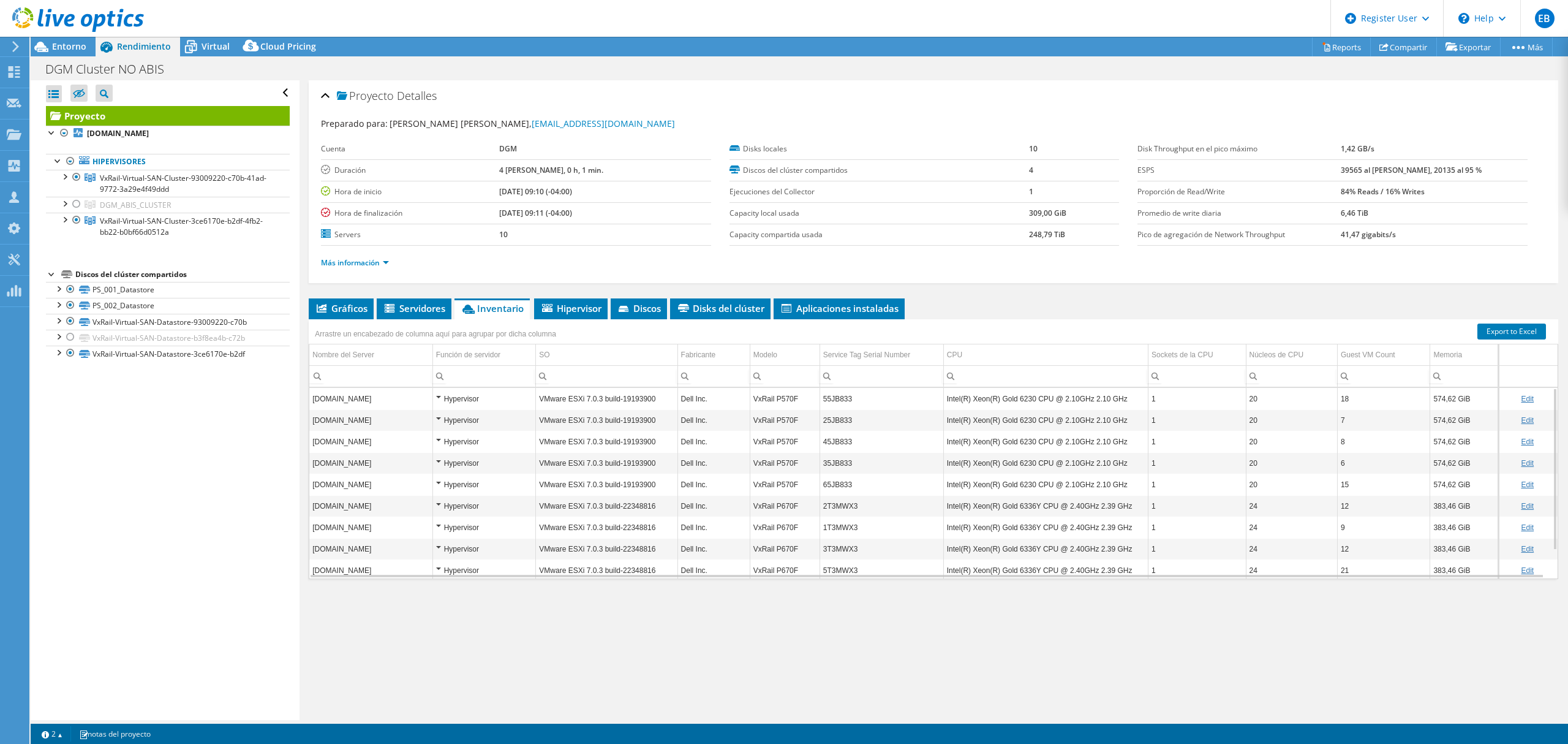
click at [439, 399] on div "Hypervisor" at bounding box center [485, 399] width 97 height 14
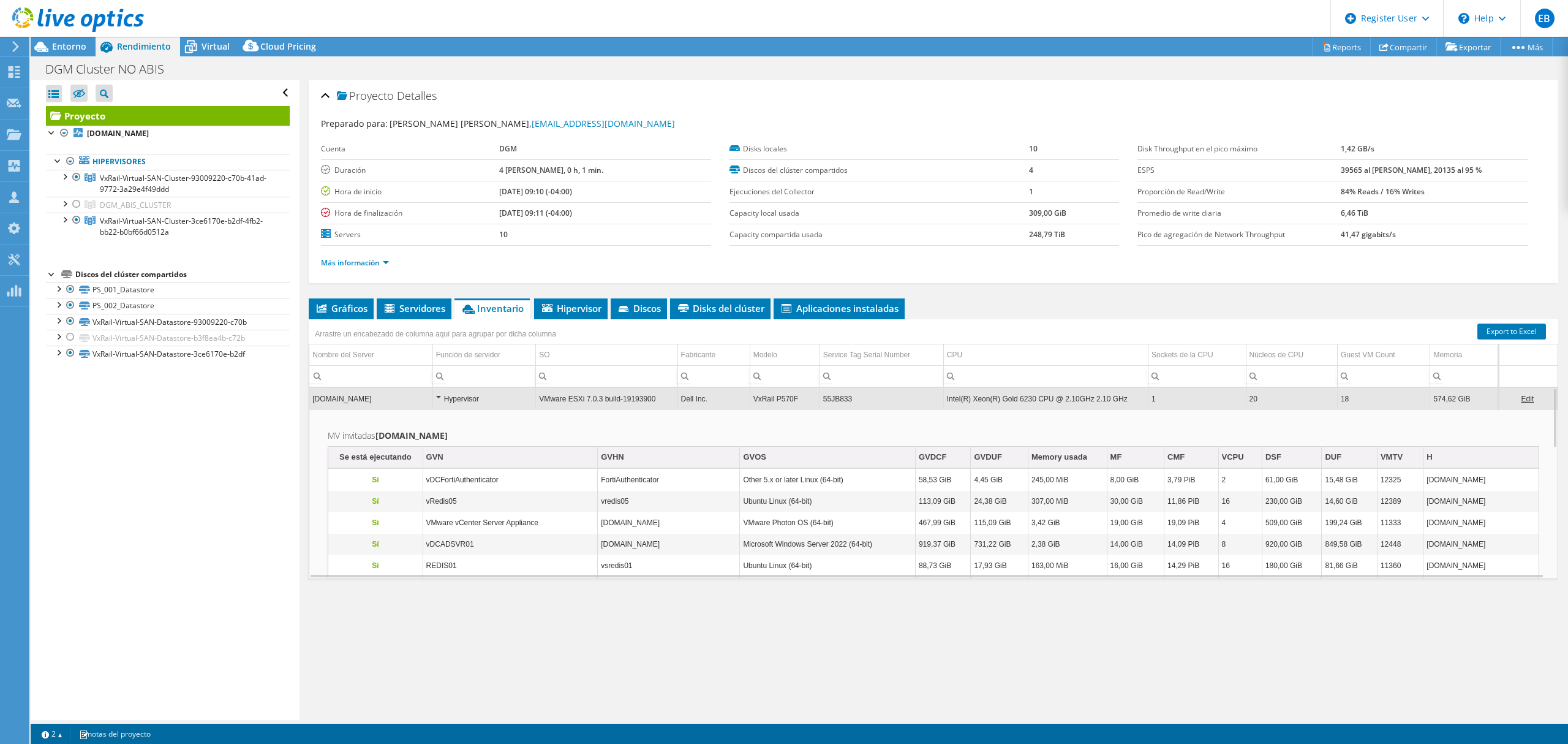
click at [439, 399] on div "Hypervisor" at bounding box center [485, 399] width 97 height 14
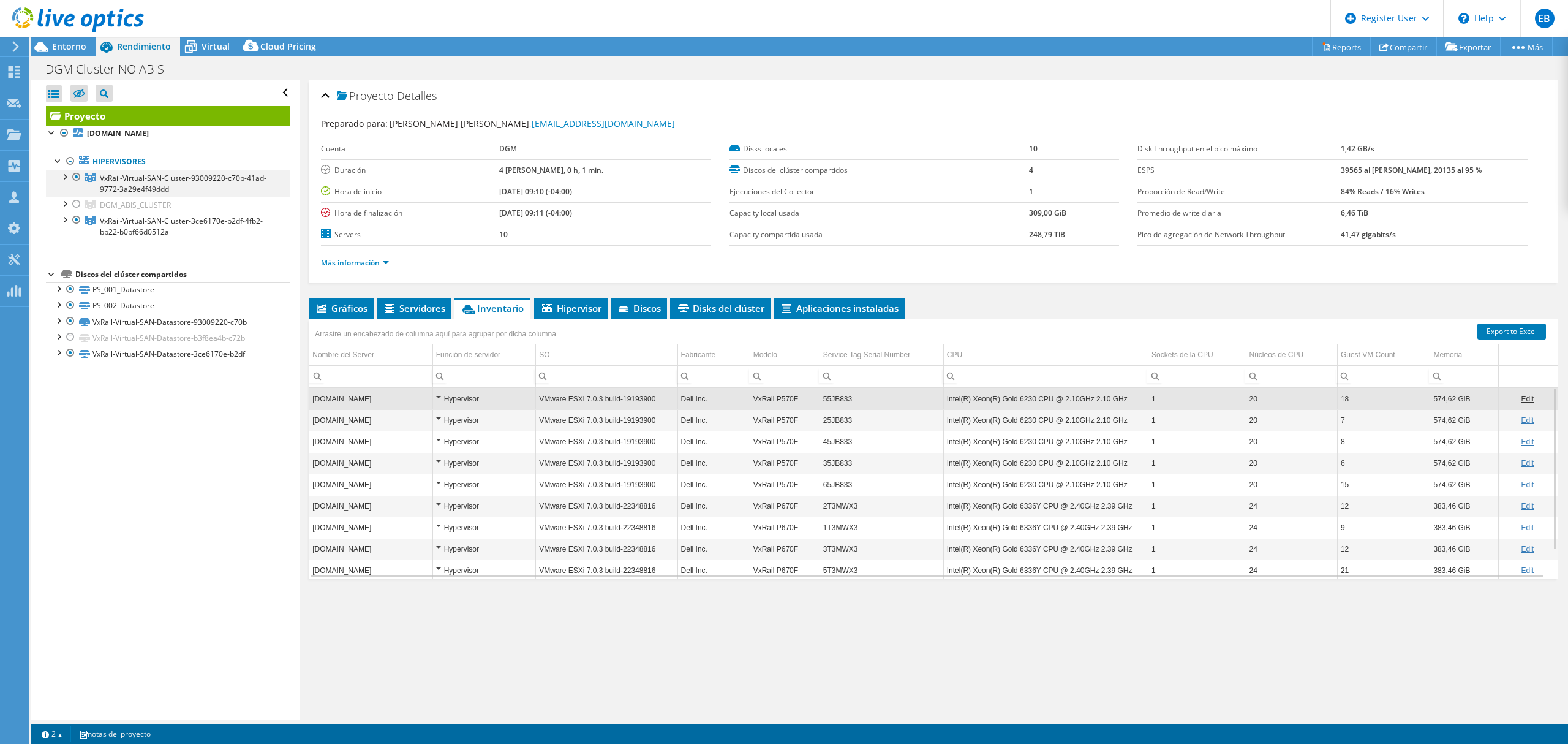
click at [66, 176] on div at bounding box center [64, 176] width 12 height 12
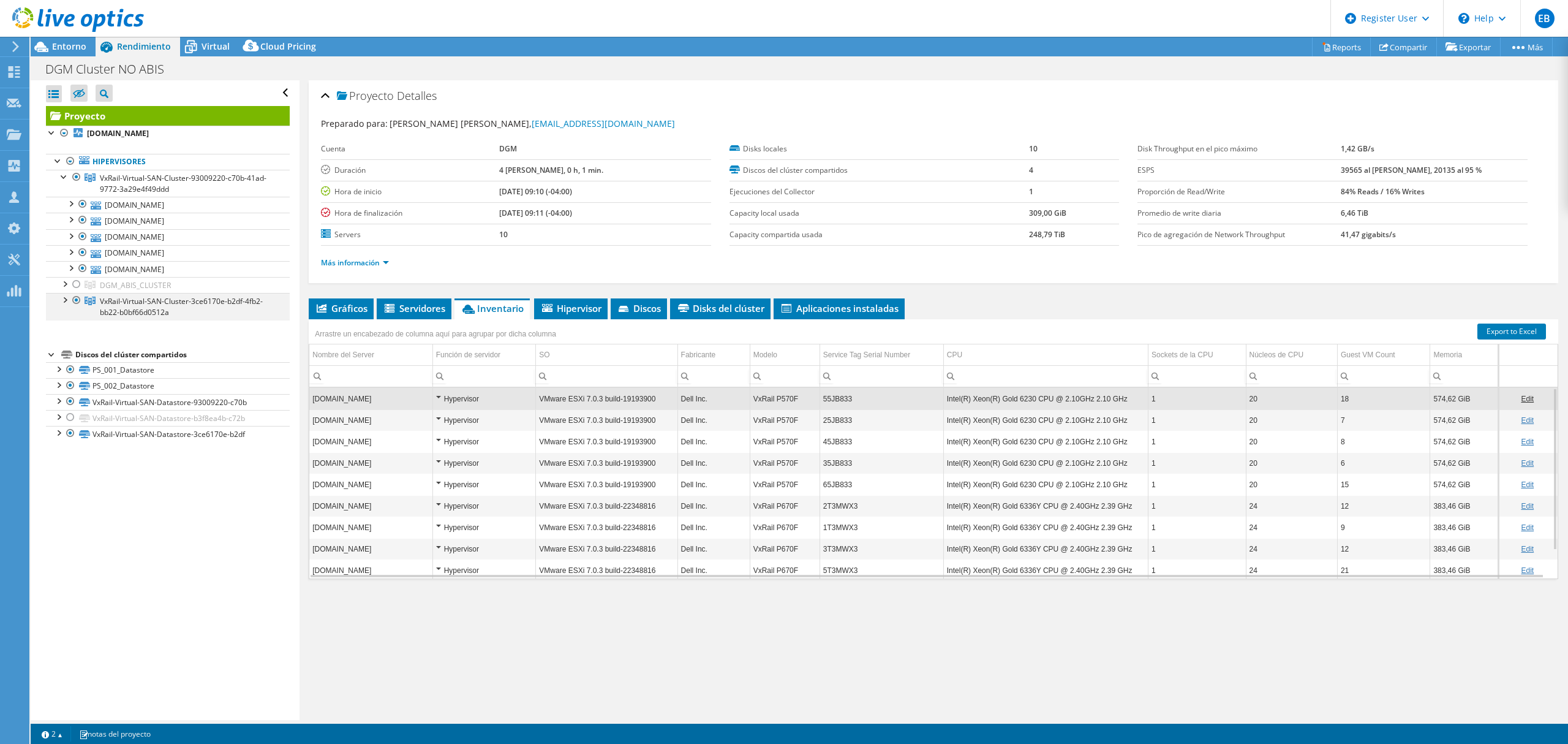
click at [62, 307] on li "VxRail-Virtual-SAN-Cluster-3ce6170e-b2df-4fb2-bb22-b0bf66d0512a [DOMAIN_NAME] D…" at bounding box center [167, 306] width 244 height 27
click at [62, 304] on div at bounding box center [64, 299] width 12 height 12
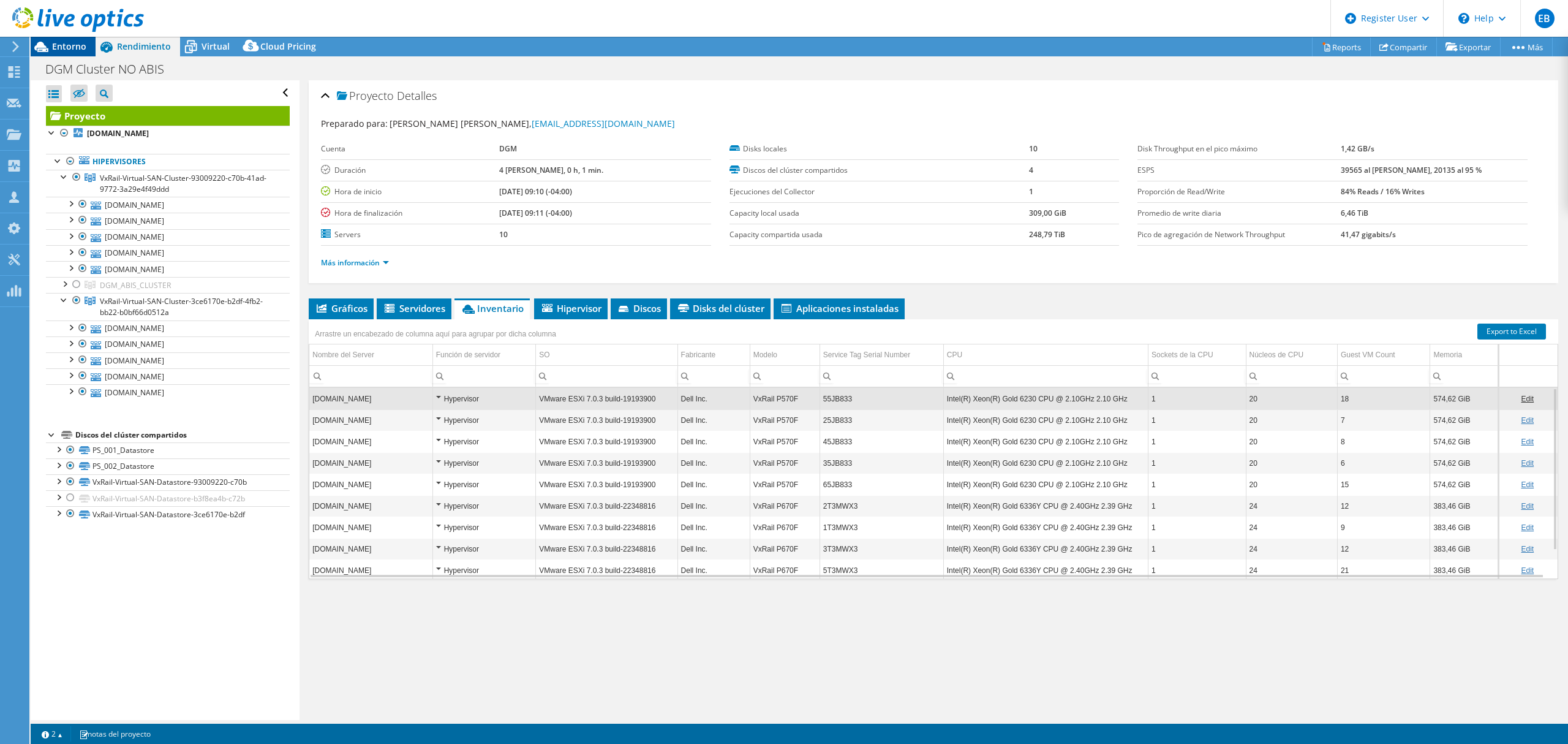
click at [76, 45] on span "Entorno" at bounding box center [69, 46] width 35 height 11
